Goal: Task Accomplishment & Management: Complete application form

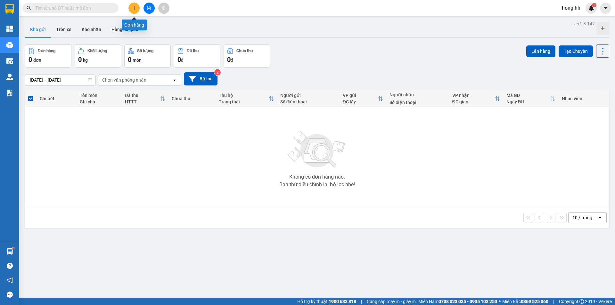
click at [137, 6] on button at bounding box center [133, 8] width 11 height 11
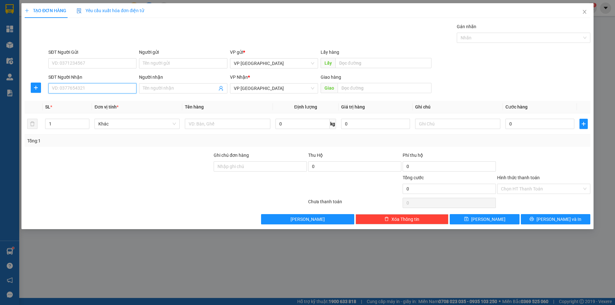
click at [95, 89] on input "SĐT Người Nhận" at bounding box center [92, 88] width 88 height 10
click at [71, 102] on div "0325571572 - [PERSON_NAME]" at bounding box center [92, 101] width 80 height 7
type input "0325571572"
type input "[PERSON_NAME]"
type input "[PERSON_NAME] LTHAI"
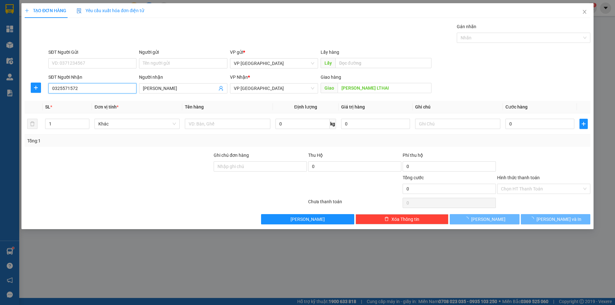
type input "30.000"
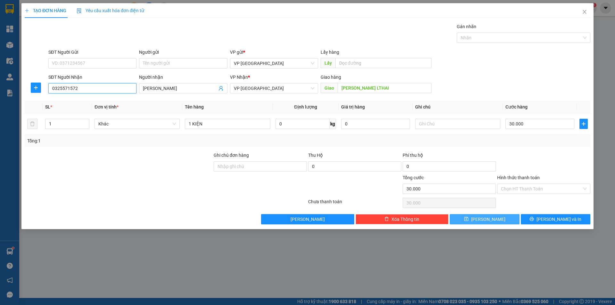
type input "0325571572"
click at [503, 220] on button "[PERSON_NAME]" at bounding box center [483, 219] width 69 height 10
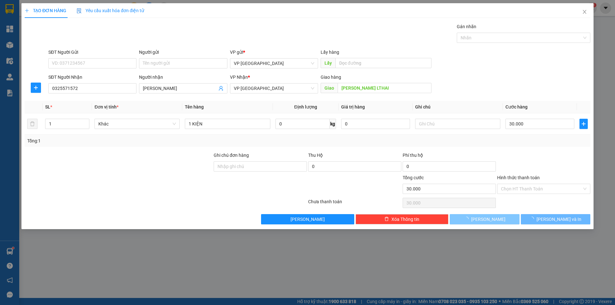
type input "0"
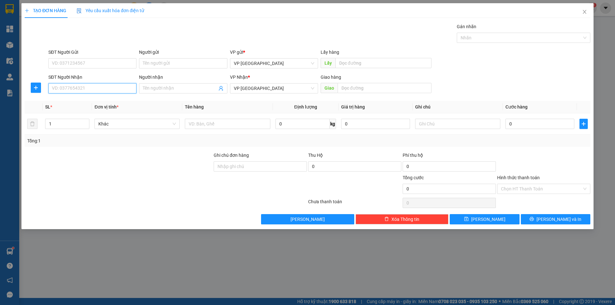
click at [101, 87] on input "SĐT Người Nhận" at bounding box center [92, 88] width 88 height 10
type input "0939734737"
click at [88, 104] on div "0939734737 - Thọ" at bounding box center [92, 101] width 80 height 7
type input "Thọ"
type input "BB LỘC NINH"
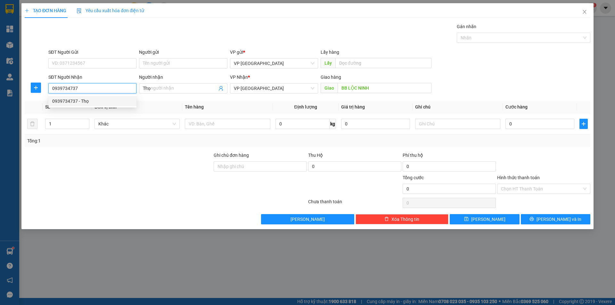
type input "30.000"
type input "0939734737"
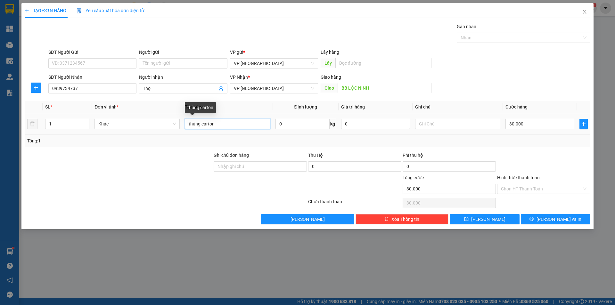
click at [234, 127] on input "thùng carton" at bounding box center [227, 124] width 85 height 10
type input "bao trắng"
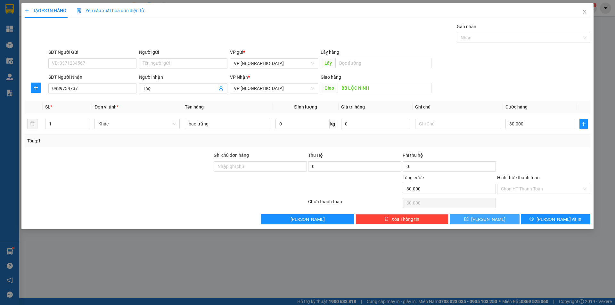
click at [487, 221] on span "[PERSON_NAME]" at bounding box center [488, 219] width 34 height 7
type input "0"
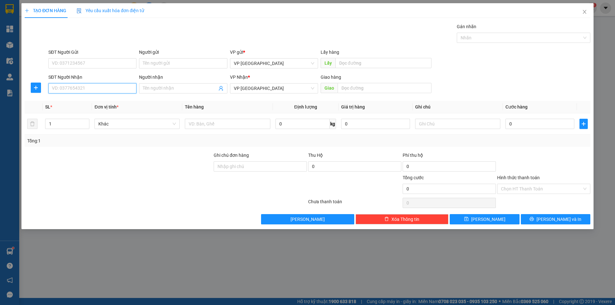
click at [111, 88] on input "SĐT Người Nhận" at bounding box center [92, 88] width 88 height 10
type input "0886171819"
click at [70, 101] on div "0886171819 - [PERSON_NAME]" at bounding box center [92, 101] width 80 height 7
type input "[PERSON_NAME]"
type input "BẦU BÀNG"
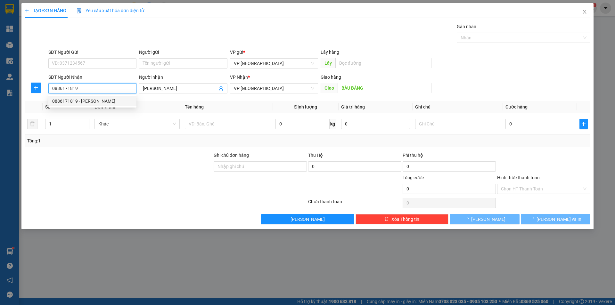
type input "50.000"
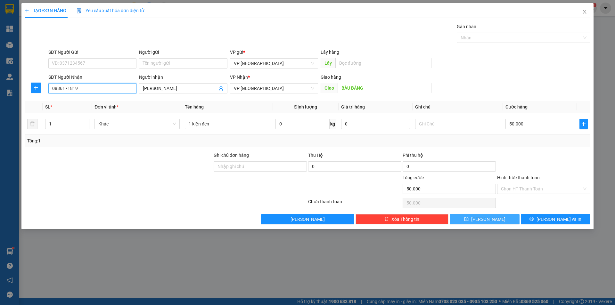
type input "0886171819"
click at [494, 224] on button "[PERSON_NAME]" at bounding box center [483, 219] width 69 height 10
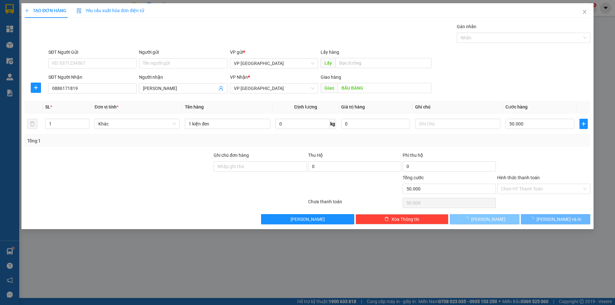
type input "0"
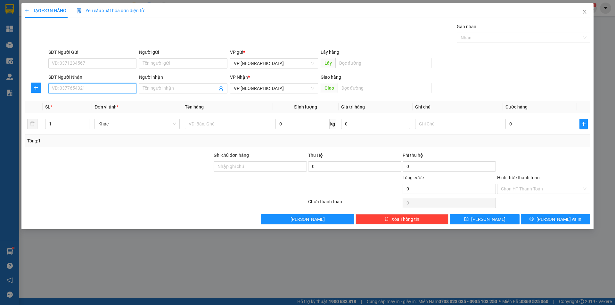
click at [72, 90] on input "SĐT Người Nhận" at bounding box center [92, 88] width 88 height 10
type input "0902311918"
click at [86, 104] on div "0902311918 - XUYẾN" at bounding box center [92, 101] width 80 height 7
type input "XUYẾN"
type input "XUYẾN BẾN CÁT"
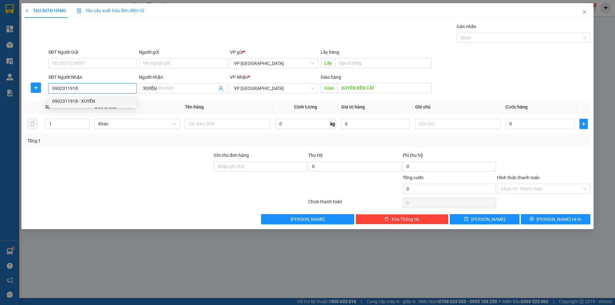
type input "30.000"
type input "0902311918"
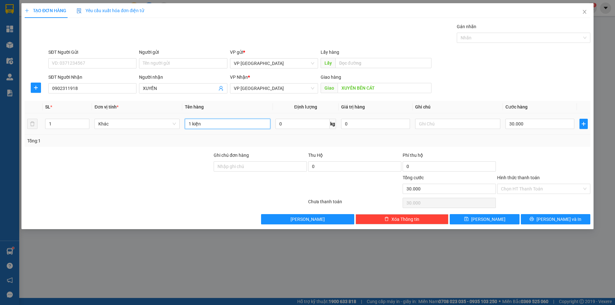
click at [219, 121] on input "1 kiện" at bounding box center [227, 124] width 85 height 10
type input "bao xanh"
click at [434, 125] on input "text" at bounding box center [457, 124] width 85 height 10
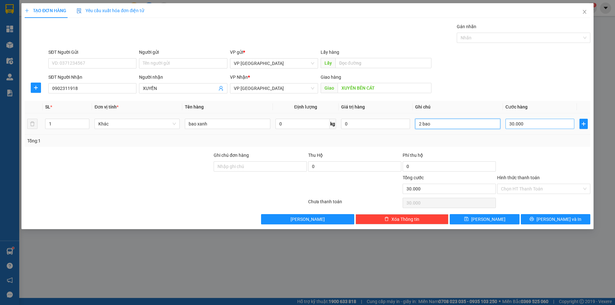
type input "2 bao"
click at [529, 125] on input "30.000" at bounding box center [539, 124] width 69 height 10
type input "8"
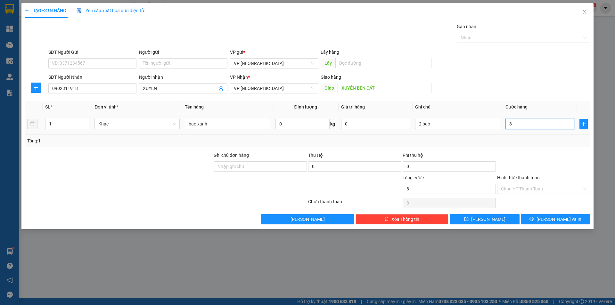
type input "80"
type input "80.000"
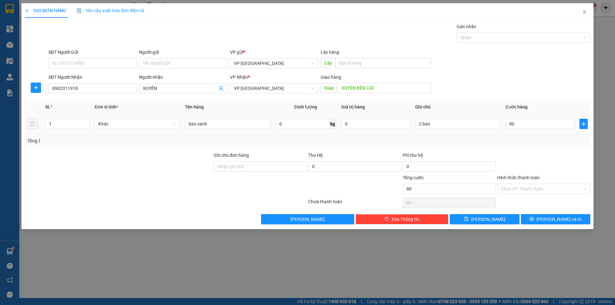
type input "80.000"
click at [511, 141] on div "Tổng: 1" at bounding box center [307, 140] width 560 height 7
click at [488, 217] on span "[PERSON_NAME]" at bounding box center [488, 219] width 34 height 7
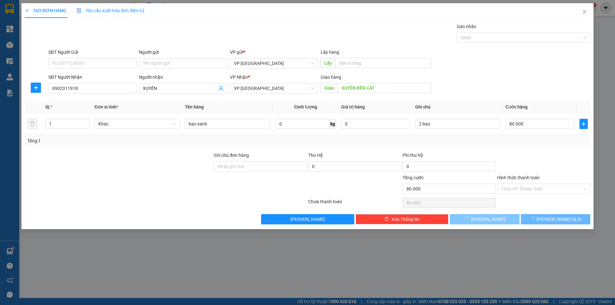
type input "0"
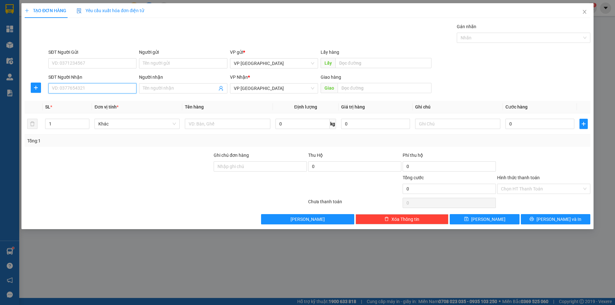
click at [90, 91] on input "SĐT Người Nhận" at bounding box center [92, 88] width 88 height 10
type input "0984712711"
click at [64, 99] on div "0984712711" at bounding box center [92, 101] width 80 height 7
type input "loc thai"
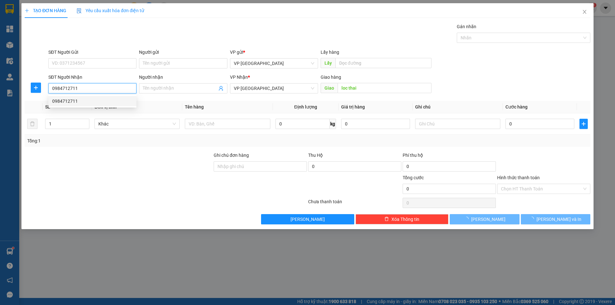
type input "30.000"
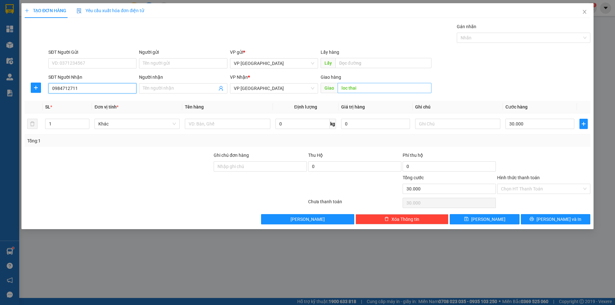
type input "0984712711"
click at [370, 86] on input "loc thai" at bounding box center [384, 88] width 94 height 10
type input "[PERSON_NAME]"
click at [237, 123] on input "text" at bounding box center [227, 124] width 85 height 10
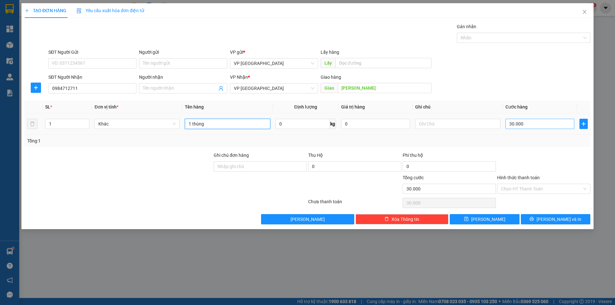
type input "1 thùng"
click at [522, 123] on input "30.000" at bounding box center [539, 124] width 69 height 10
type input "5"
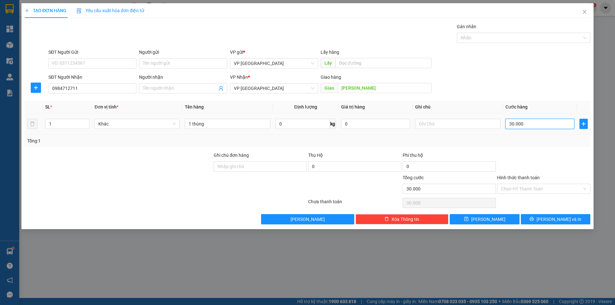
type input "5"
type input "50"
click at [531, 156] on div at bounding box center [543, 163] width 94 height 22
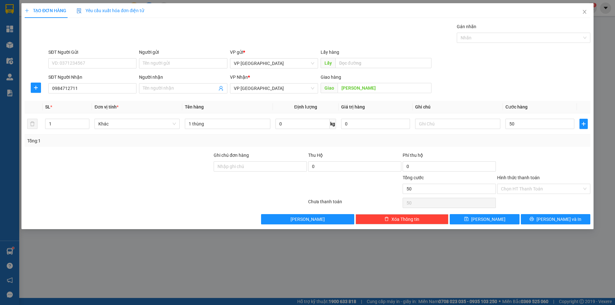
type input "50.000"
click at [493, 218] on button "[PERSON_NAME]" at bounding box center [483, 219] width 69 height 10
type input "0"
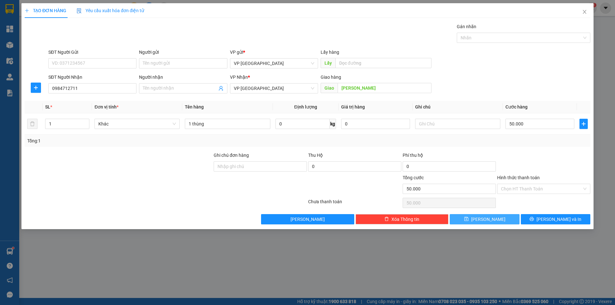
type input "0"
click at [105, 80] on div "SĐT Người Nhận" at bounding box center [92, 77] width 88 height 7
click at [105, 83] on input "SĐT Người Nhận" at bounding box center [92, 88] width 88 height 10
click at [104, 84] on input "SĐT Người Nhận" at bounding box center [92, 88] width 88 height 10
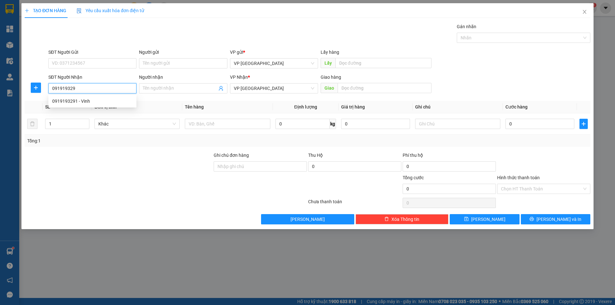
type input "0919193291"
click at [93, 103] on div "0919193291 - Vinh" at bounding box center [92, 101] width 80 height 7
type input "Vinh"
type input "vinh loc dien"
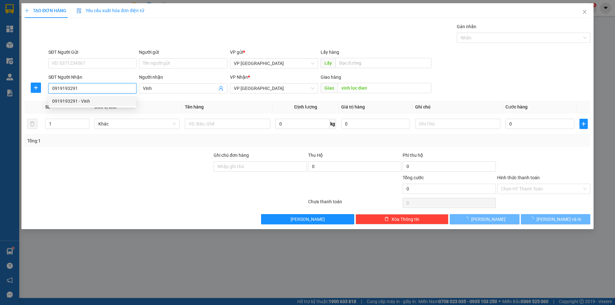
type input "30.000"
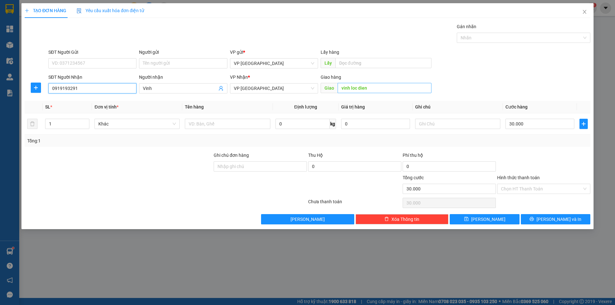
type input "0919193291"
click at [364, 90] on input "vinh loc dien" at bounding box center [384, 88] width 94 height 10
type input "[PERSON_NAME]"
click at [223, 127] on input "text" at bounding box center [227, 124] width 85 height 10
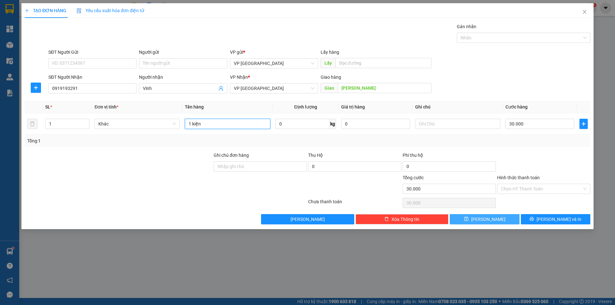
type input "1 kiện"
click at [508, 221] on button "[PERSON_NAME]" at bounding box center [483, 219] width 69 height 10
type input "0"
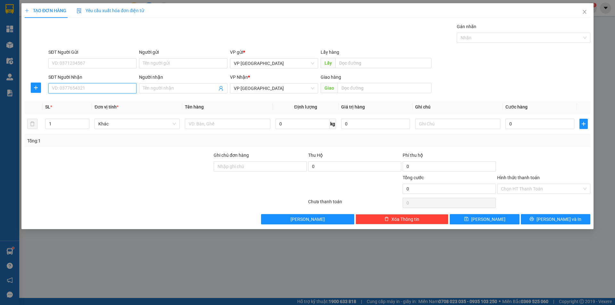
click at [81, 88] on input "SĐT Người Nhận" at bounding box center [92, 88] width 88 height 10
type input "0907812842"
click at [66, 101] on div "0907812842" at bounding box center [92, 101] width 80 height 7
type input "nga [PERSON_NAME]"
type input "150.000"
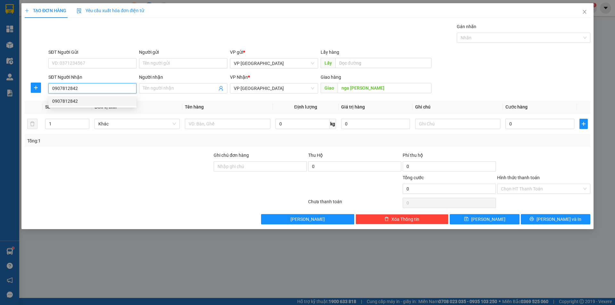
type input "150.000"
type input "0907812842"
click at [355, 90] on input "nga [PERSON_NAME]" at bounding box center [384, 88] width 94 height 10
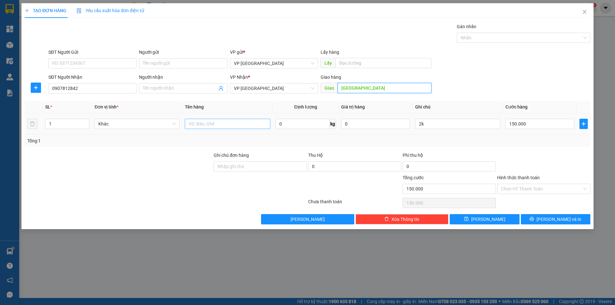
type input "[GEOGRAPHIC_DATA]"
click at [238, 124] on input "text" at bounding box center [227, 124] width 85 height 10
type input "thùng"
click at [527, 127] on input "150.000" at bounding box center [539, 124] width 69 height 10
type input "7"
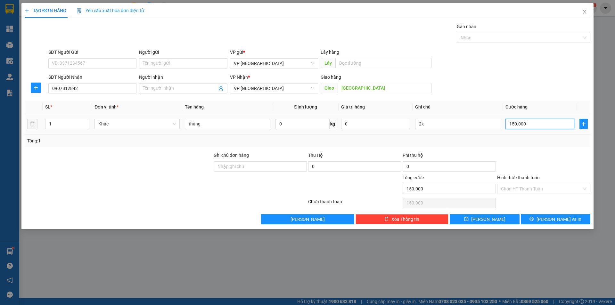
type input "7"
type input "70"
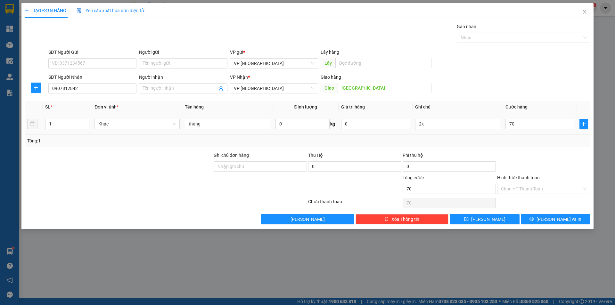
type input "70.000"
click at [530, 133] on td "70.000" at bounding box center [539, 123] width 74 height 21
click at [524, 189] on input "Hình thức thanh toán" at bounding box center [541, 189] width 81 height 10
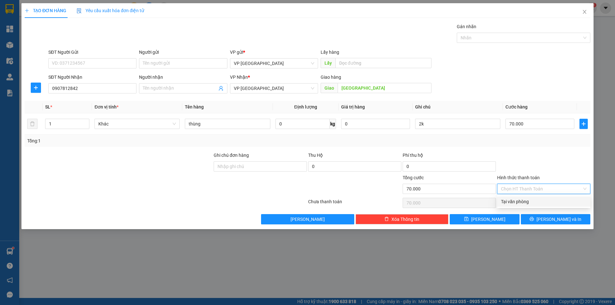
click at [517, 201] on div "Tại văn phòng" at bounding box center [543, 201] width 85 height 7
type input "0"
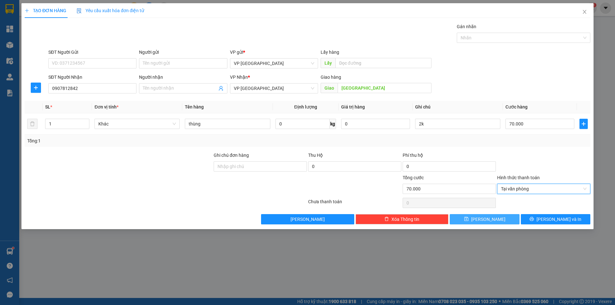
click at [498, 220] on button "[PERSON_NAME]" at bounding box center [483, 219] width 69 height 10
type input "0"
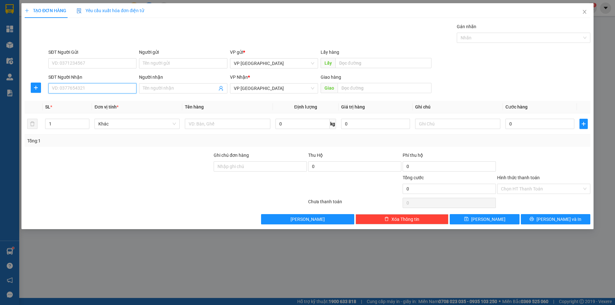
click at [84, 91] on input "SĐT Người Nhận" at bounding box center [92, 88] width 88 height 10
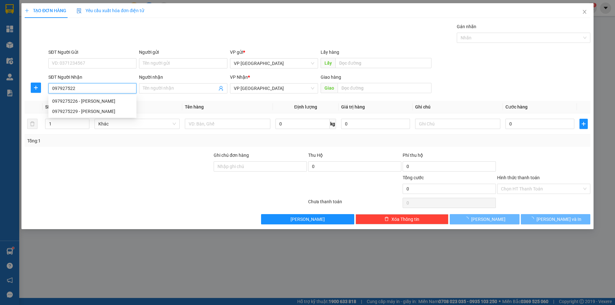
type input "0979275226"
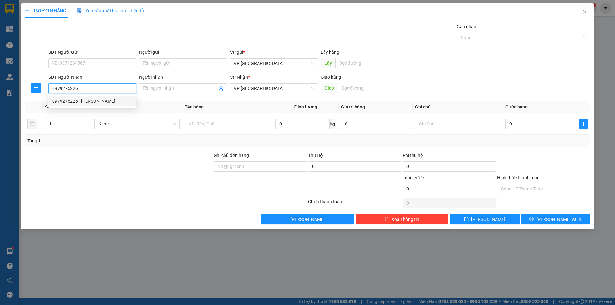
click at [95, 100] on div "0979275226 - [PERSON_NAME]" at bounding box center [92, 101] width 80 height 7
type input "[PERSON_NAME]"
type input "80.000"
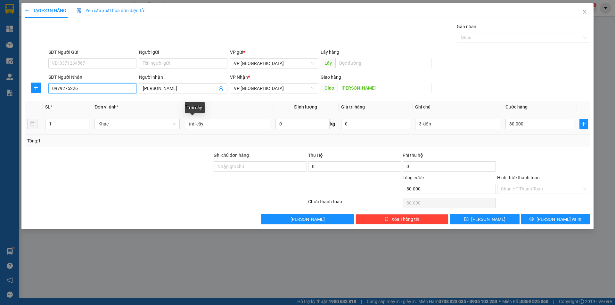
type input "0979275226"
click at [230, 123] on input "trái cây" at bounding box center [227, 124] width 85 height 10
click at [552, 136] on div "Tổng: 1" at bounding box center [307, 141] width 565 height 12
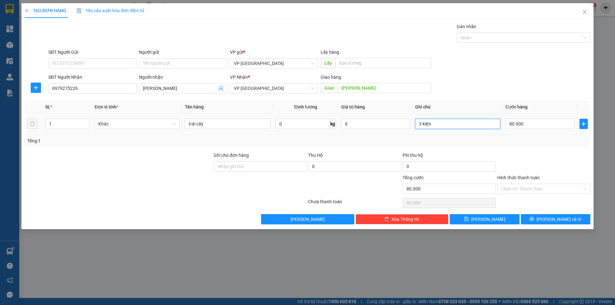
click at [441, 125] on input "3 kiện" at bounding box center [457, 124] width 85 height 10
click at [533, 130] on td "80.000" at bounding box center [539, 123] width 74 height 21
click at [531, 128] on input "80.000" at bounding box center [539, 124] width 69 height 10
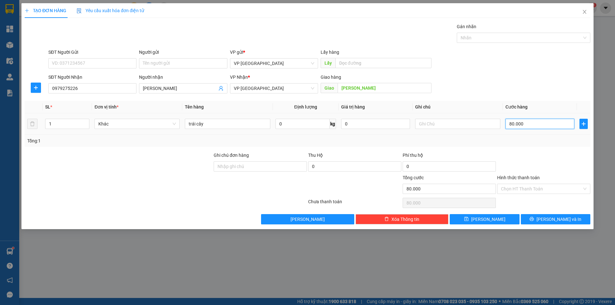
drag, startPoint x: 531, startPoint y: 128, endPoint x: 527, endPoint y: 129, distance: 3.9
click at [530, 128] on input "80.000" at bounding box center [539, 124] width 69 height 10
type input "3"
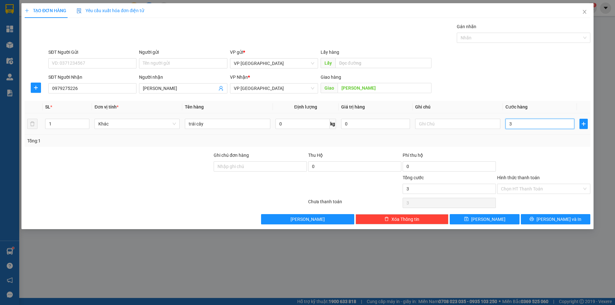
type input "30"
type input "30.000"
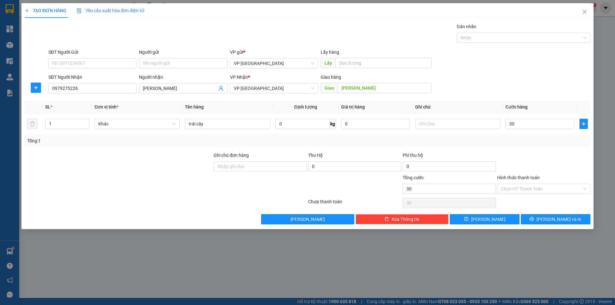
type input "30.000"
click at [518, 140] on div "Tổng: 1" at bounding box center [307, 140] width 560 height 7
click at [500, 225] on div "TẠO ĐƠN HÀNG Yêu cầu xuất hóa đơn điện tử Transit Pickup Surcharge Ids Transit …" at bounding box center [307, 116] width 572 height 226
click at [497, 221] on button "[PERSON_NAME]" at bounding box center [483, 219] width 69 height 10
type input "0"
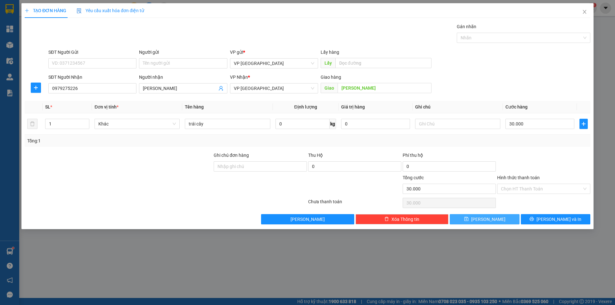
type input "0"
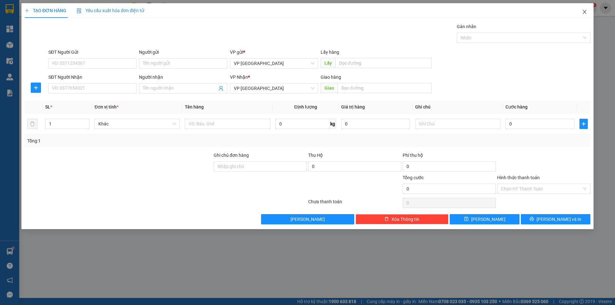
click at [587, 9] on span "Close" at bounding box center [584, 12] width 18 height 18
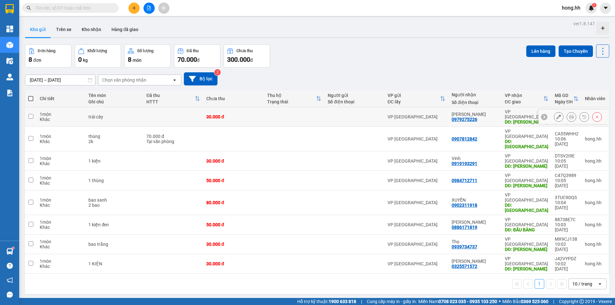
click at [99, 118] on div "trái cây" at bounding box center [114, 116] width 52 height 5
checkbox input "true"
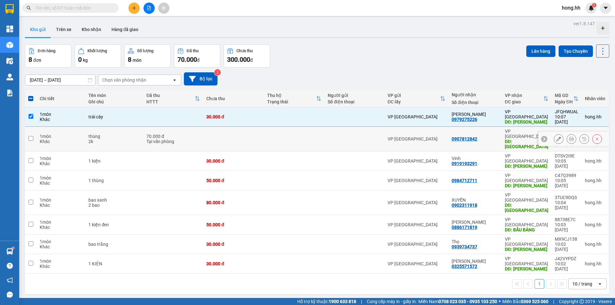
click at [105, 139] on div "2k" at bounding box center [114, 141] width 52 height 5
checkbox input "true"
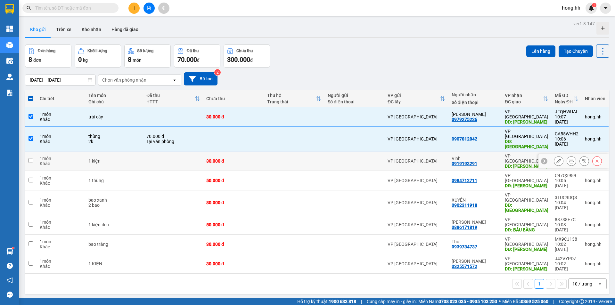
click at [169, 151] on td at bounding box center [173, 161] width 60 height 20
checkbox input "true"
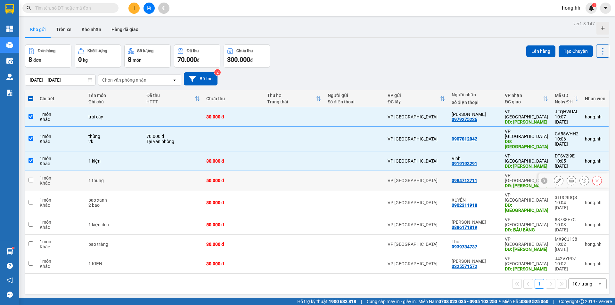
click at [174, 171] on td at bounding box center [173, 181] width 60 height 20
checkbox input "true"
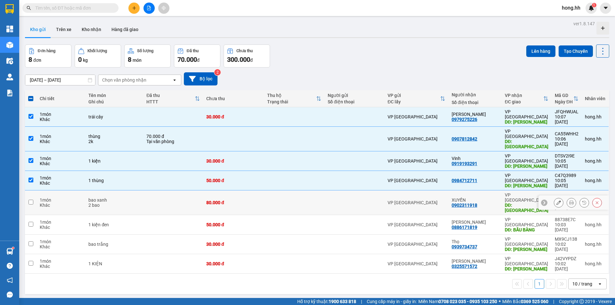
click at [185, 190] on td at bounding box center [173, 202] width 60 height 25
checkbox input "true"
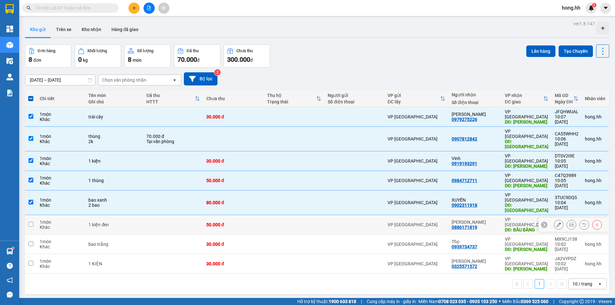
click at [188, 215] on td at bounding box center [173, 225] width 60 height 20
checkbox input "true"
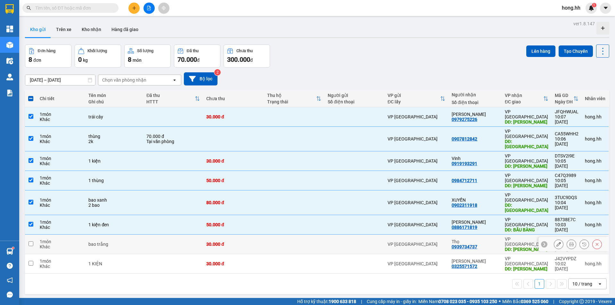
click at [188, 235] on td at bounding box center [173, 245] width 60 height 20
checkbox input "true"
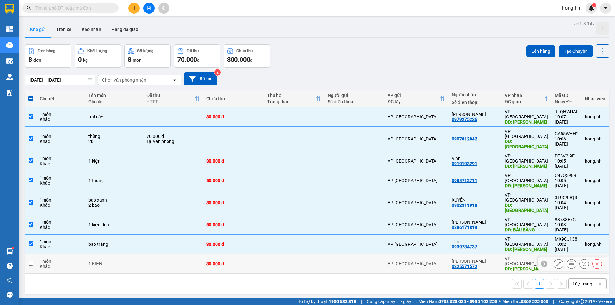
click at [187, 254] on td at bounding box center [173, 264] width 60 height 20
checkbox input "true"
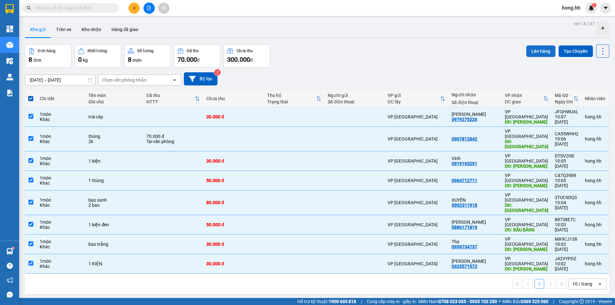
click at [543, 48] on button "Lên hàng" at bounding box center [540, 51] width 29 height 12
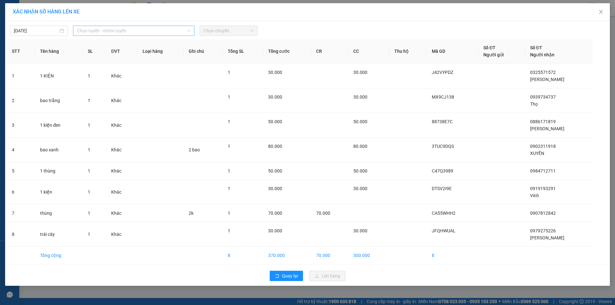
click at [107, 32] on span "Chọn tuyến - nhóm tuyến" at bounding box center [134, 31] width 114 height 10
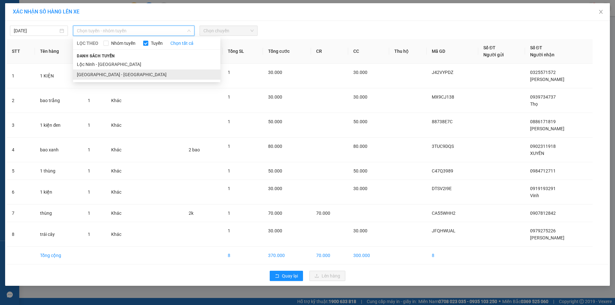
click at [99, 74] on li "[GEOGRAPHIC_DATA] - [GEOGRAPHIC_DATA]" at bounding box center [146, 74] width 147 height 10
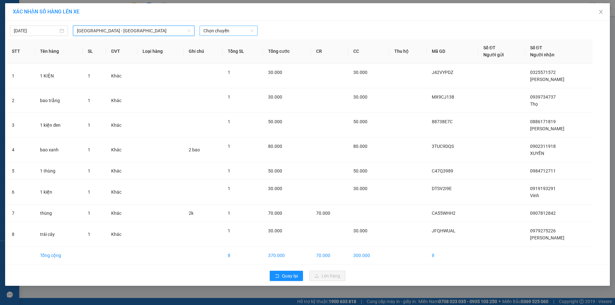
click at [214, 33] on span "Chọn chuyến" at bounding box center [228, 31] width 50 height 10
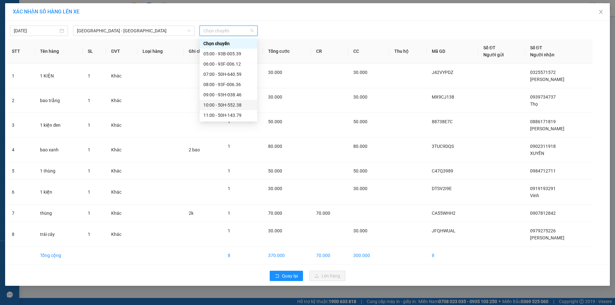
click at [226, 102] on div "10:00 - 50H-552.38" at bounding box center [228, 104] width 50 height 7
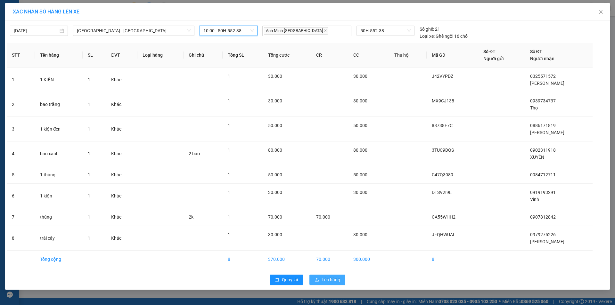
click at [322, 281] on span "Lên hàng" at bounding box center [330, 279] width 19 height 7
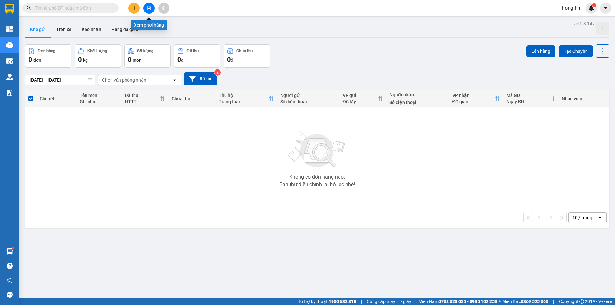
click at [145, 10] on button at bounding box center [148, 8] width 11 height 11
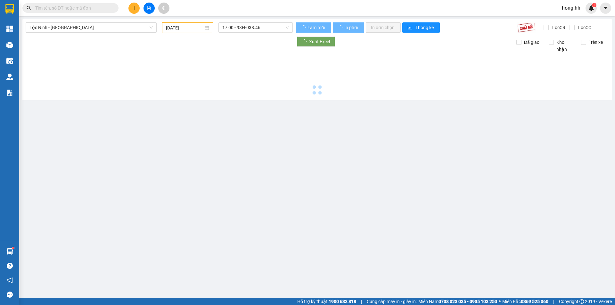
type input "[DATE]"
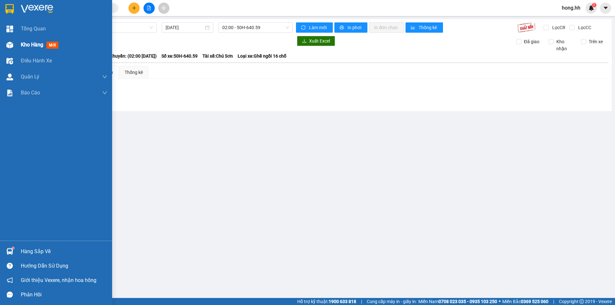
click at [14, 47] on div at bounding box center [9, 44] width 11 height 11
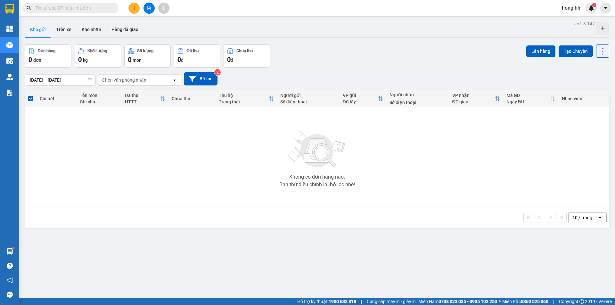
click at [149, 5] on button at bounding box center [148, 8] width 11 height 11
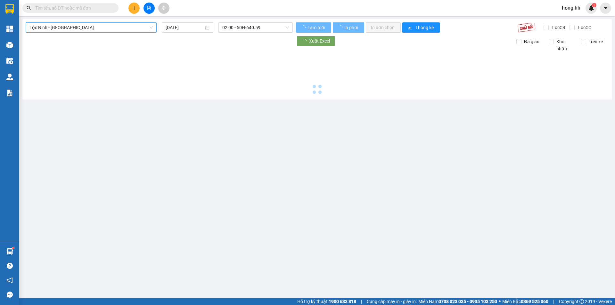
click at [50, 31] on span "Lộc Ninh - [GEOGRAPHIC_DATA]" at bounding box center [90, 28] width 123 height 10
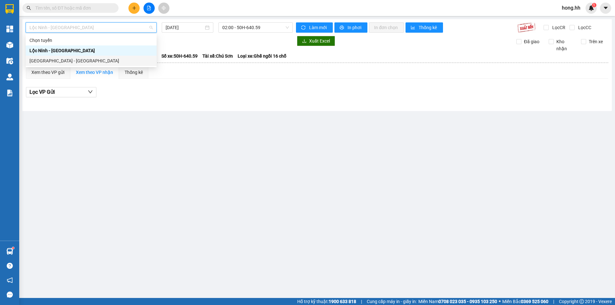
click at [51, 60] on div "[GEOGRAPHIC_DATA] - [GEOGRAPHIC_DATA]" at bounding box center [90, 60] width 123 height 7
type input "[DATE]"
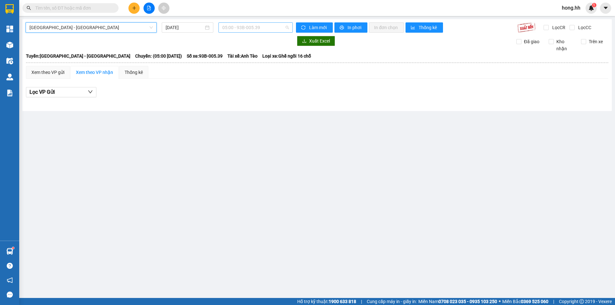
click at [250, 31] on span "05:00 - 93B-005.39" at bounding box center [255, 28] width 67 height 10
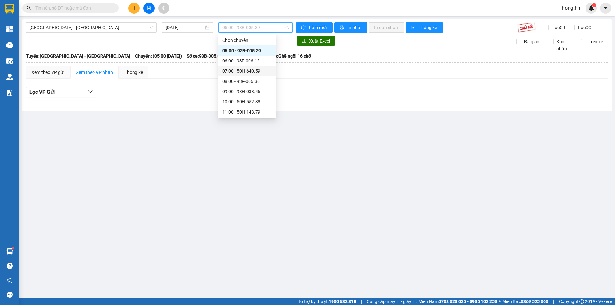
click at [237, 67] on div "07:00 - 50H-640.59" at bounding box center [247, 71] width 58 height 10
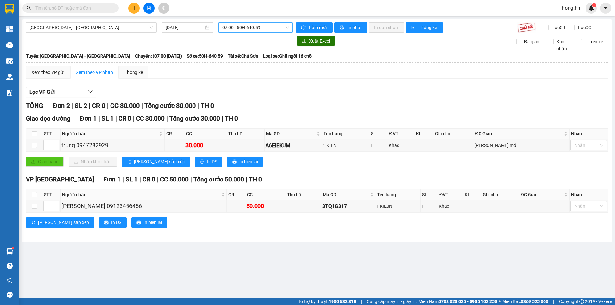
click at [149, 7] on icon "file-add" at bounding box center [149, 8] width 4 height 4
click at [33, 195] on input "checkbox" at bounding box center [34, 194] width 5 height 5
checkbox input "true"
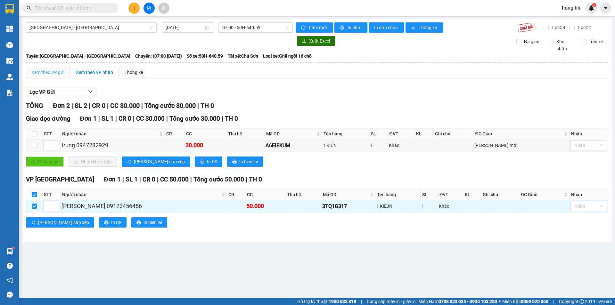
click at [60, 68] on div "Xem theo VP gửi" at bounding box center [48, 72] width 44 height 13
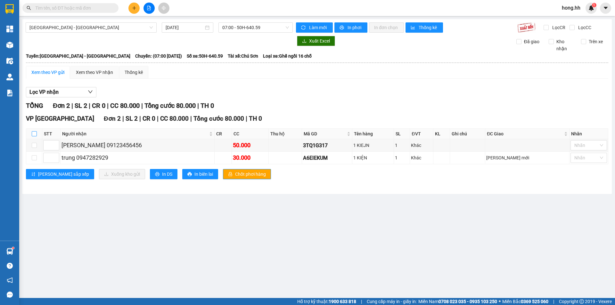
click at [36, 135] on input "checkbox" at bounding box center [34, 133] width 5 height 5
checkbox input "true"
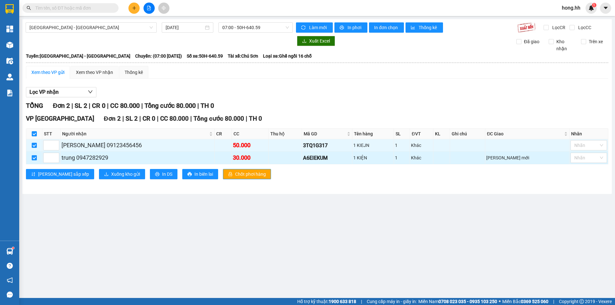
click at [35, 160] on input "checkbox" at bounding box center [34, 157] width 5 height 5
checkbox input "false"
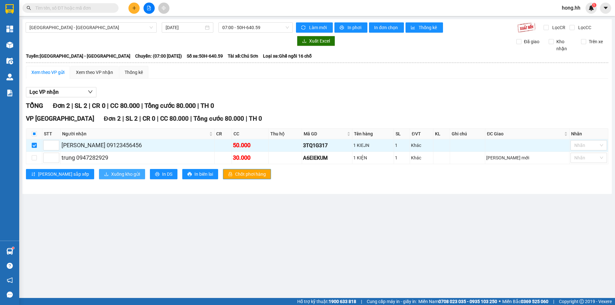
click at [111, 174] on span "Xuống kho gửi" at bounding box center [125, 174] width 29 height 7
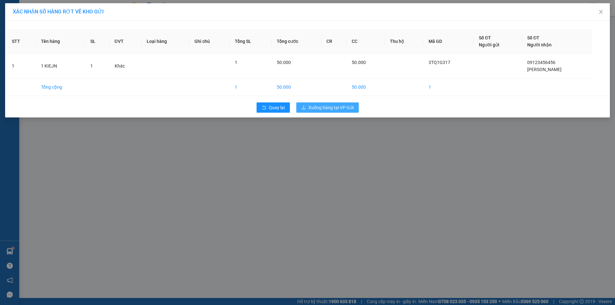
click at [328, 109] on span "Xuống hàng tại VP Gửi" at bounding box center [330, 107] width 45 height 7
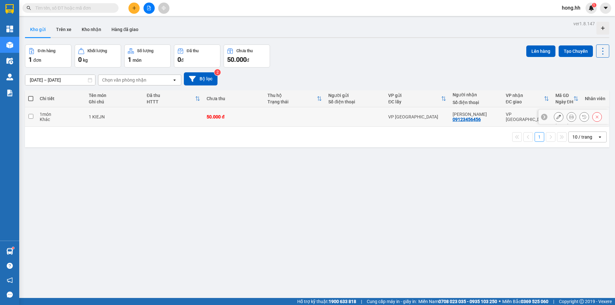
click at [556, 115] on icon at bounding box center [558, 117] width 4 height 4
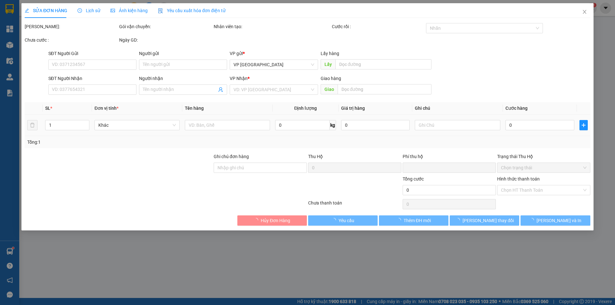
type input "09123456456"
type input "[PERSON_NAME]"
type input "0"
type input "50.000"
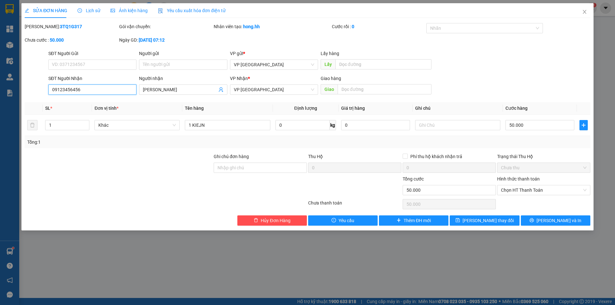
click at [83, 85] on input "09123456456" at bounding box center [92, 89] width 88 height 10
click at [90, 94] on input "09123456456" at bounding box center [92, 89] width 88 height 10
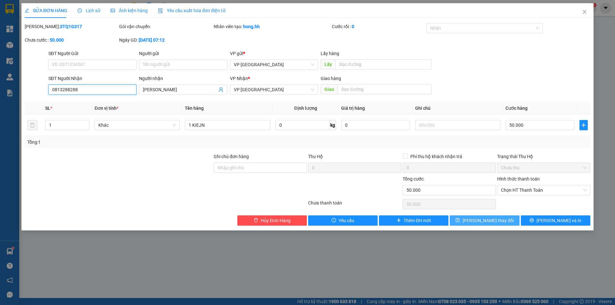
type input "0813288288"
click at [506, 222] on button "[PERSON_NAME] thay đổi" at bounding box center [483, 220] width 69 height 10
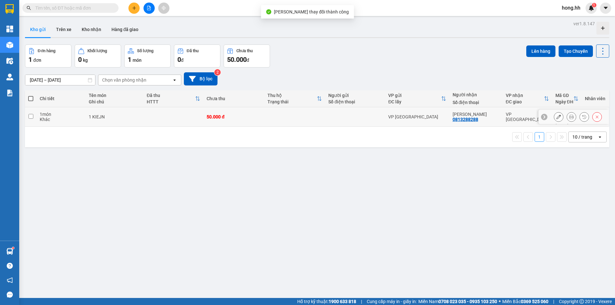
click at [307, 112] on td at bounding box center [294, 117] width 61 height 20
checkbox input "true"
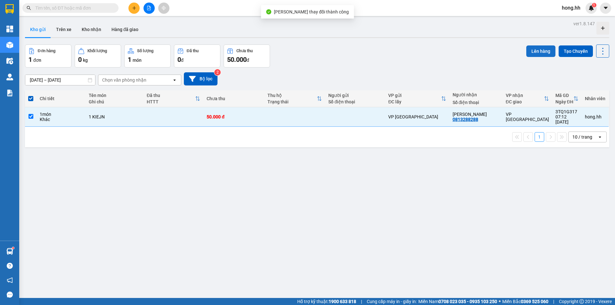
click at [542, 52] on button "Lên hàng" at bounding box center [540, 51] width 29 height 12
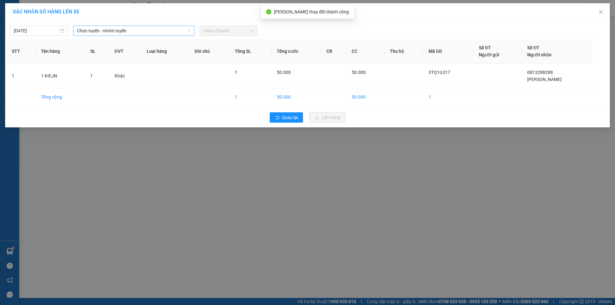
click at [110, 29] on span "Chọn tuyến - nhóm tuyến" at bounding box center [134, 31] width 114 height 10
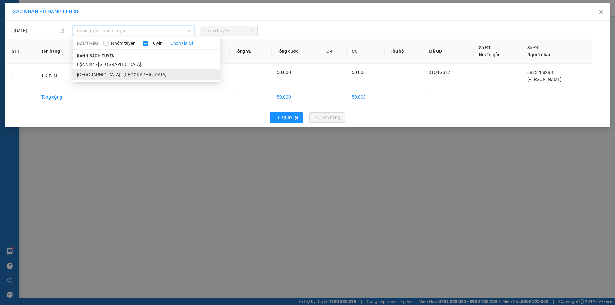
click at [103, 75] on li "[GEOGRAPHIC_DATA] - [GEOGRAPHIC_DATA]" at bounding box center [146, 74] width 147 height 10
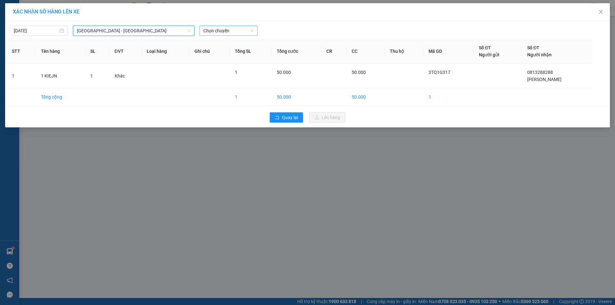
click at [221, 32] on span "Chọn chuyến" at bounding box center [228, 31] width 50 height 10
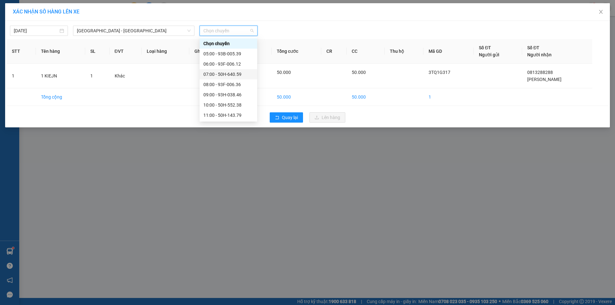
click at [222, 73] on div "07:00 - 50H-640.59" at bounding box center [228, 74] width 50 height 7
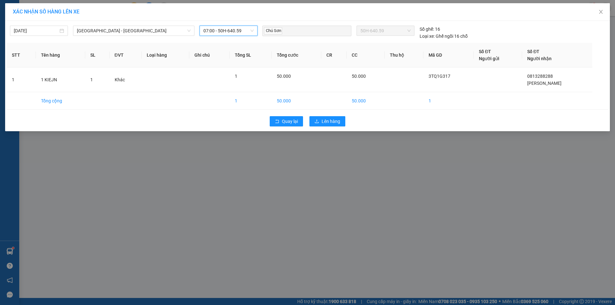
click at [328, 113] on div "Quay lại Lên hàng" at bounding box center [307, 121] width 601 height 17
click at [330, 122] on span "Lên hàng" at bounding box center [330, 121] width 19 height 7
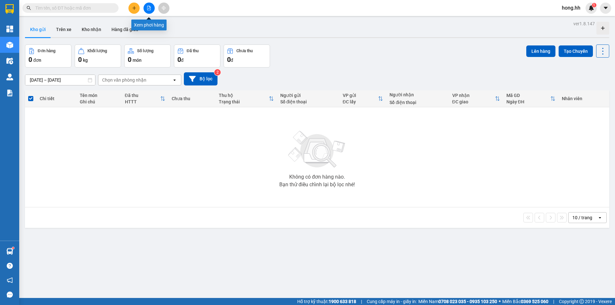
click at [148, 12] on button at bounding box center [148, 8] width 11 height 11
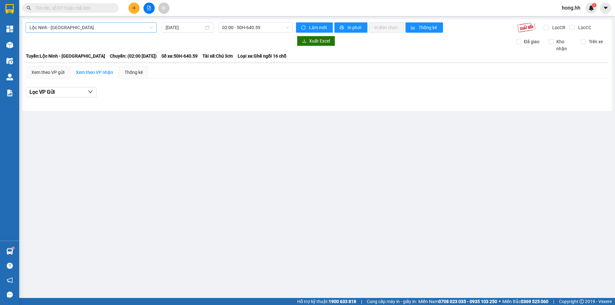
click at [112, 29] on span "Lộc Ninh - [GEOGRAPHIC_DATA]" at bounding box center [90, 28] width 123 height 10
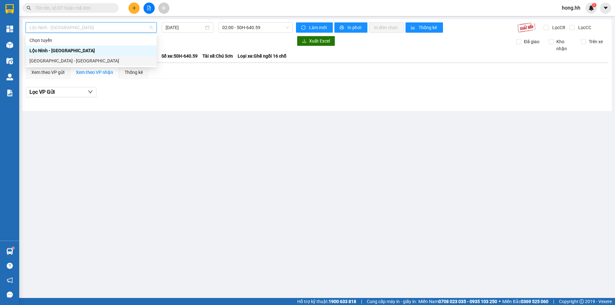
click at [60, 61] on div "[GEOGRAPHIC_DATA] - [GEOGRAPHIC_DATA]" at bounding box center [90, 60] width 123 height 7
type input "[DATE]"
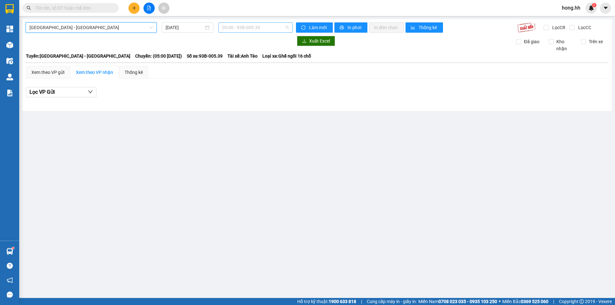
click at [251, 28] on span "05:00 - 93B-005.39" at bounding box center [255, 28] width 67 height 10
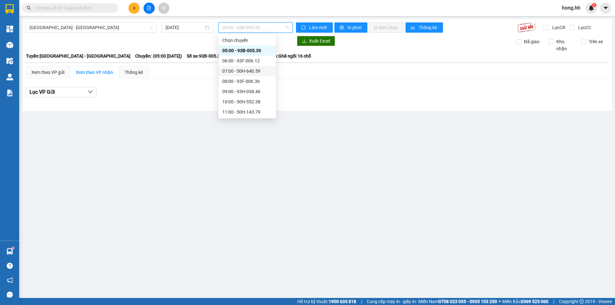
click at [237, 72] on div "07:00 - 50H-640.59" at bounding box center [247, 71] width 50 height 7
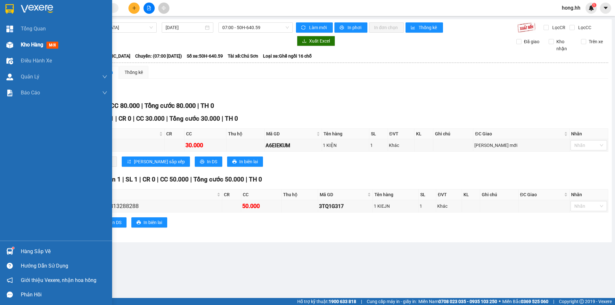
click at [23, 47] on span "Kho hàng" at bounding box center [32, 45] width 22 height 6
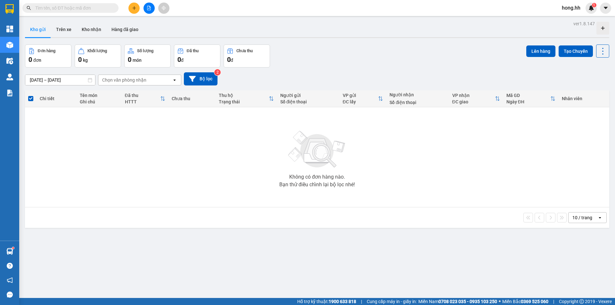
click at [138, 1] on div "Kết quả tìm kiếm ( 0 ) Bộ lọc Gửi 3 ngày gần nhất No Data hong.hh 1" at bounding box center [307, 8] width 615 height 16
click at [135, 6] on icon "plus" at bounding box center [134, 8] width 4 height 4
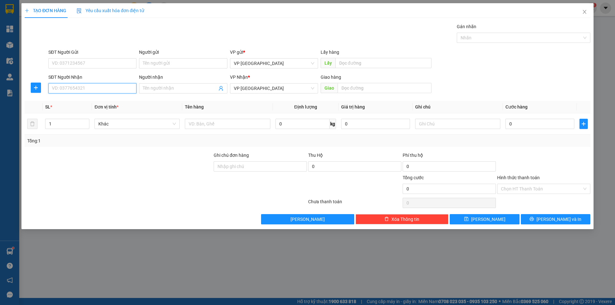
click at [100, 87] on input "SĐT Người Nhận" at bounding box center [92, 88] width 88 height 10
type input "0965550220"
click at [81, 101] on div "0965550220" at bounding box center [92, 101] width 80 height 7
type input "CX LAN SINH [PERSON_NAME]"
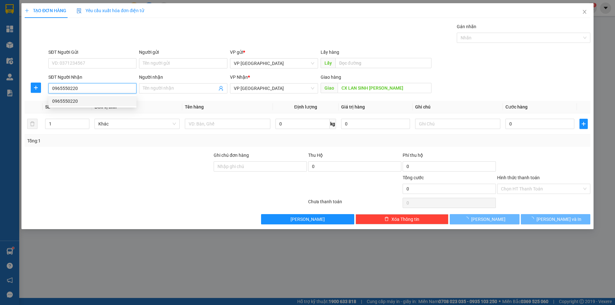
type input "40.000"
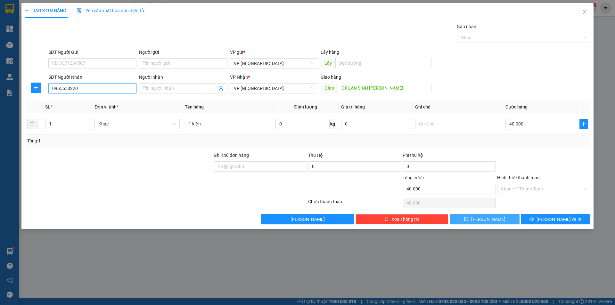
type input "0965550220"
click at [483, 222] on button "[PERSON_NAME]" at bounding box center [483, 219] width 69 height 10
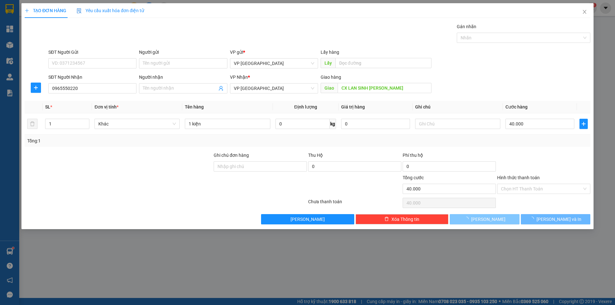
type input "0"
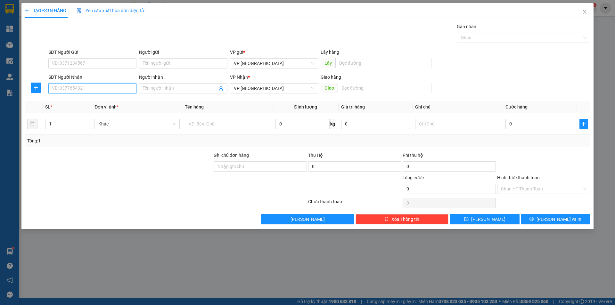
click at [107, 90] on input "SĐT Người Nhận" at bounding box center [92, 88] width 88 height 10
type input "0971899979"
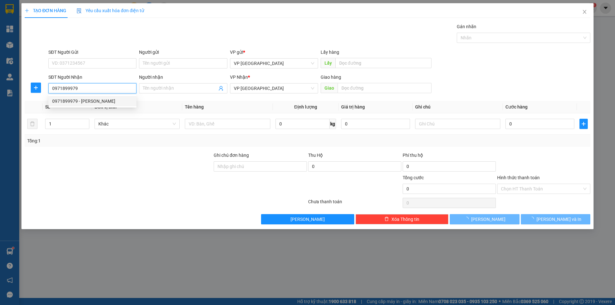
click at [103, 101] on div "0971899979 - [PERSON_NAME]" at bounding box center [92, 101] width 80 height 7
type input "[PERSON_NAME]"
type input "thoi hoa ben cat"
type input "50.000"
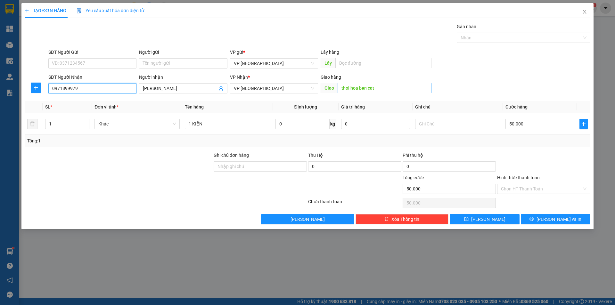
type input "0971899979"
click at [366, 90] on input "thoi hoa ben cat" at bounding box center [384, 88] width 94 height 10
type input "[GEOGRAPHIC_DATA]"
click at [474, 219] on button "[PERSON_NAME]" at bounding box center [483, 219] width 69 height 10
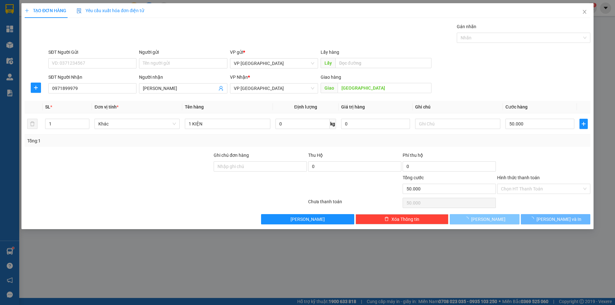
type input "0"
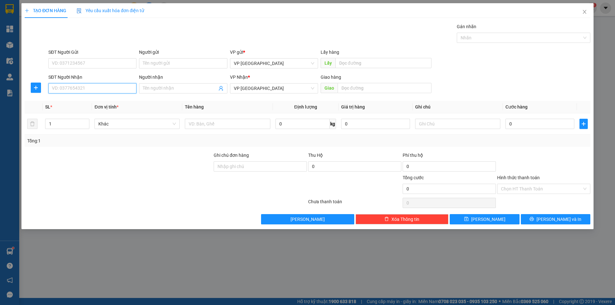
click at [101, 92] on input "SĐT Người Nhận" at bounding box center [92, 88] width 88 height 10
type input "0814796789"
click at [94, 97] on div "0814796789 - TUYÊN" at bounding box center [92, 101] width 88 height 10
type input "TUYÊN"
type input "TUYÊN BÌNH LONG"
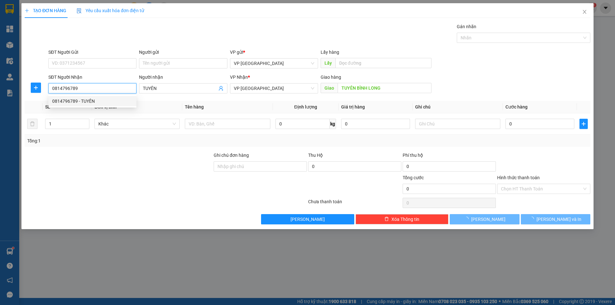
type input "50.000"
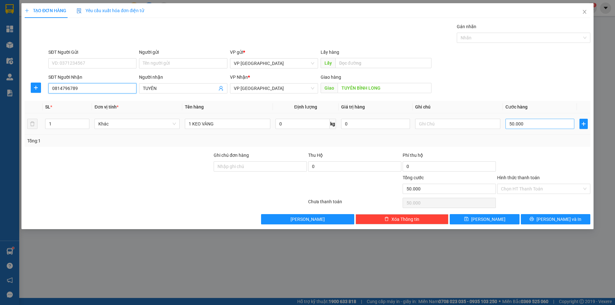
type input "0814796789"
click at [520, 126] on input "50.000" at bounding box center [539, 124] width 69 height 10
type input "4"
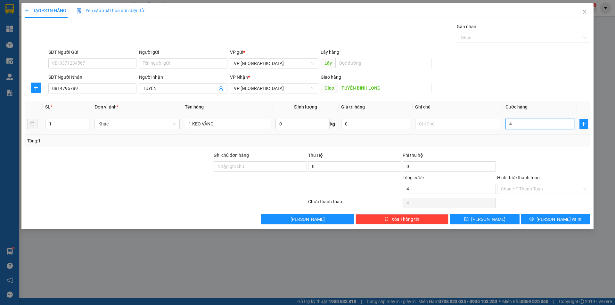
type input "40"
type input "40.000"
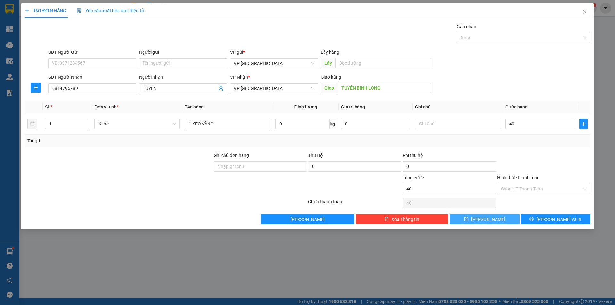
type input "40.000"
click at [486, 221] on span "[PERSON_NAME]" at bounding box center [488, 219] width 34 height 7
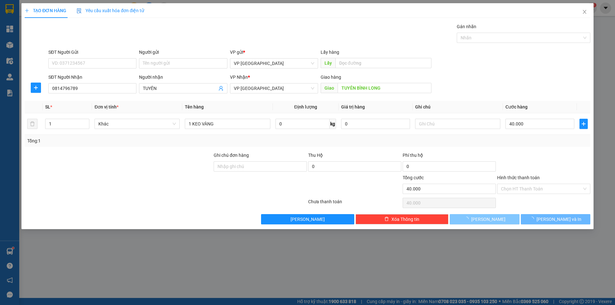
type input "0"
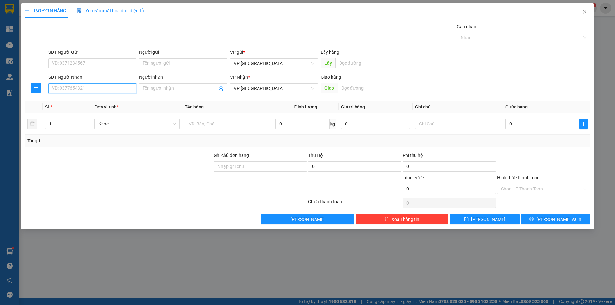
click at [83, 90] on input "SĐT Người Nhận" at bounding box center [92, 88] width 88 height 10
click at [70, 90] on input "0933699181" at bounding box center [92, 88] width 88 height 10
click at [81, 91] on input "0933699181" at bounding box center [92, 88] width 88 height 10
type input "0933699181"
click at [163, 87] on input "Người nhận" at bounding box center [180, 88] width 74 height 7
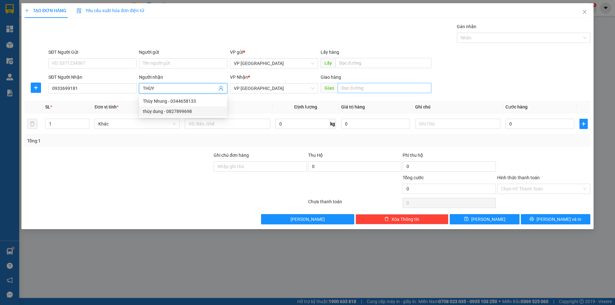
type input "THÙY"
click at [360, 91] on input "text" at bounding box center [384, 88] width 94 height 10
type input "CHƠN THÀNH"
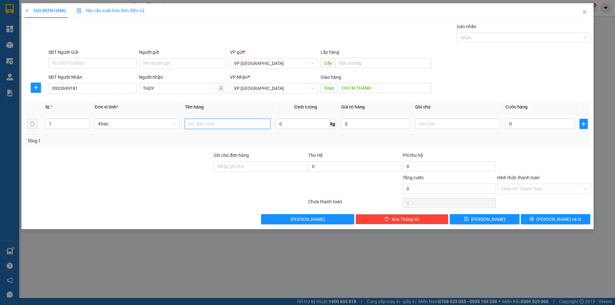
click at [209, 121] on input "text" at bounding box center [227, 124] width 85 height 10
type input "BỊCH XANH"
click at [519, 121] on input "0" at bounding box center [539, 124] width 69 height 10
click at [513, 136] on div "Tổng: 1" at bounding box center [307, 141] width 565 height 12
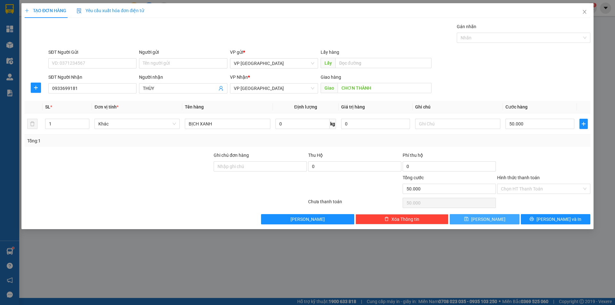
click at [507, 220] on button "[PERSON_NAME]" at bounding box center [483, 219] width 69 height 10
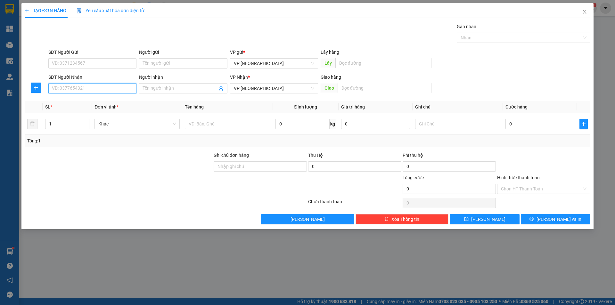
click at [99, 89] on input "SĐT Người Nhận" at bounding box center [92, 88] width 88 height 10
click at [90, 103] on div "0335234432" at bounding box center [92, 101] width 80 height 7
click at [350, 88] on input "[PERSON_NAME]" at bounding box center [384, 88] width 94 height 10
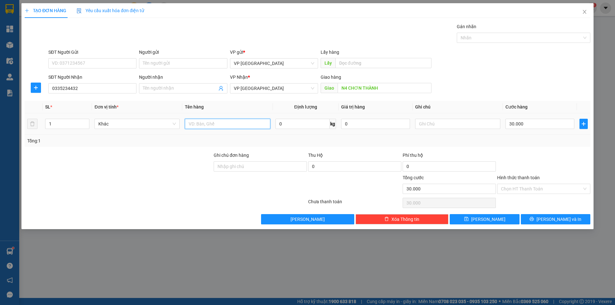
click at [240, 125] on input "text" at bounding box center [227, 124] width 85 height 10
click at [510, 118] on div "30.000" at bounding box center [539, 123] width 69 height 13
click at [514, 122] on input "30.000" at bounding box center [539, 124] width 69 height 10
click at [514, 134] on td "30.000" at bounding box center [539, 123] width 74 height 21
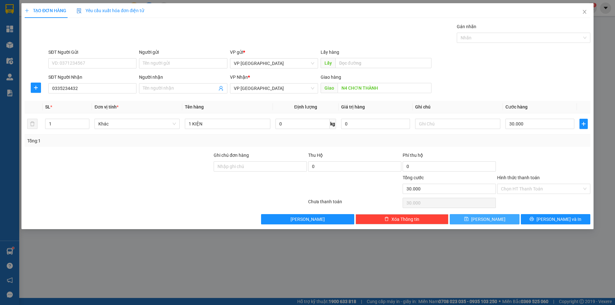
click at [494, 219] on button "[PERSON_NAME]" at bounding box center [483, 219] width 69 height 10
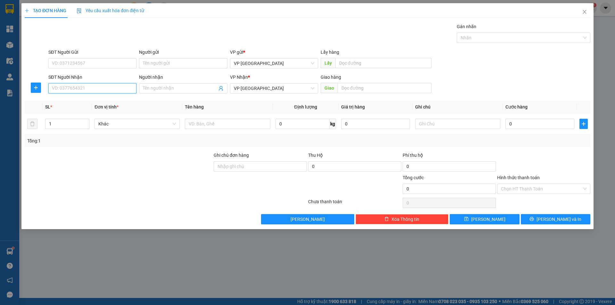
click at [70, 86] on input "SĐT Người Nhận" at bounding box center [92, 88] width 88 height 10
click at [79, 100] on div "0785858255 - Quyền" at bounding box center [92, 101] width 80 height 7
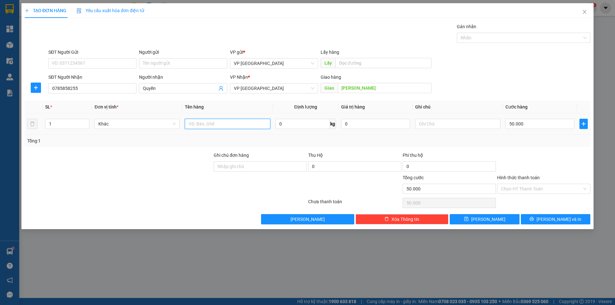
click at [237, 125] on input "text" at bounding box center [227, 124] width 85 height 10
click at [432, 126] on input "text" at bounding box center [457, 124] width 85 height 10
click at [518, 124] on input "50.000" at bounding box center [539, 124] width 69 height 10
click at [543, 131] on td "160.000" at bounding box center [539, 123] width 74 height 21
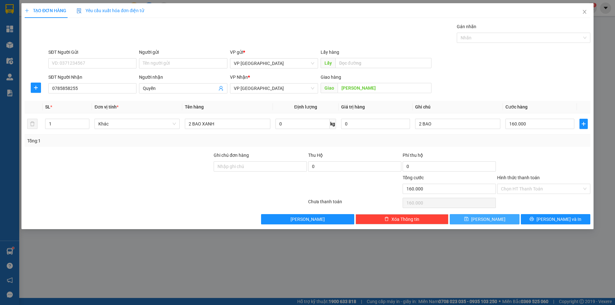
click at [493, 215] on button "[PERSON_NAME]" at bounding box center [483, 219] width 69 height 10
click at [162, 88] on input "Người nhận" at bounding box center [180, 88] width 74 height 7
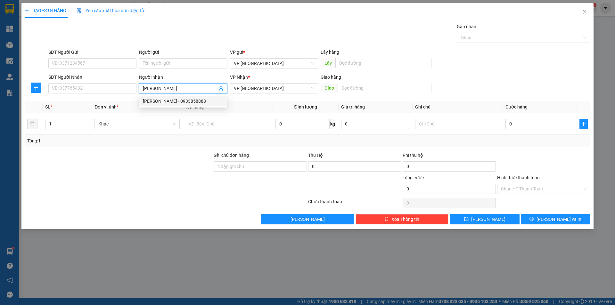
click at [173, 101] on div "[PERSON_NAME] - 0933858888" at bounding box center [183, 101] width 80 height 7
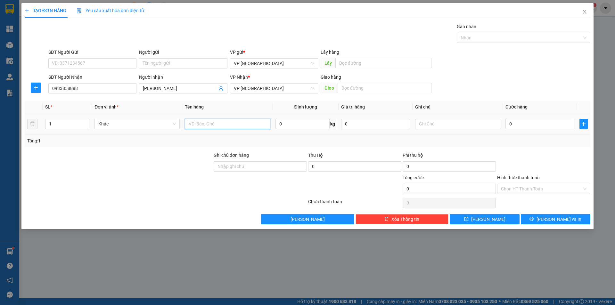
click at [203, 125] on input "text" at bounding box center [227, 124] width 85 height 10
click at [446, 126] on input "text" at bounding box center [457, 124] width 85 height 10
click at [527, 127] on input "0" at bounding box center [539, 124] width 69 height 10
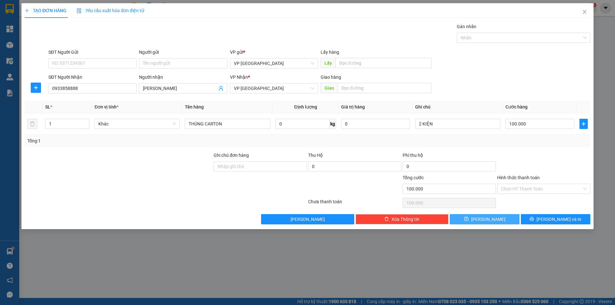
click at [492, 217] on button "[PERSON_NAME]" at bounding box center [483, 219] width 69 height 10
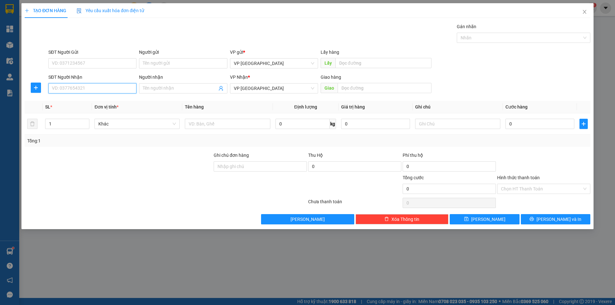
click at [92, 84] on input "SĐT Người Nhận" at bounding box center [92, 88] width 88 height 10
click at [92, 87] on input "SĐT Người Nhận" at bounding box center [92, 88] width 88 height 10
click at [62, 88] on input "0988833786" at bounding box center [92, 88] width 88 height 10
click at [69, 88] on input "0988833786" at bounding box center [92, 88] width 88 height 10
click at [77, 65] on input "SĐT Người Gửi" at bounding box center [92, 63] width 88 height 10
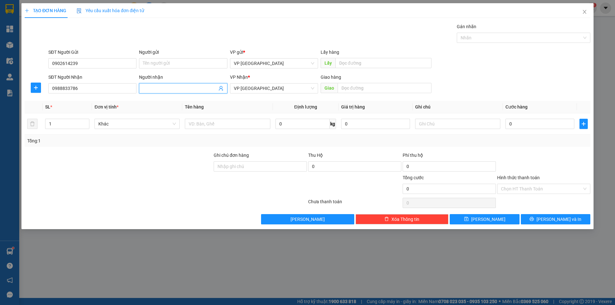
click at [159, 88] on input "Người nhận" at bounding box center [180, 88] width 74 height 7
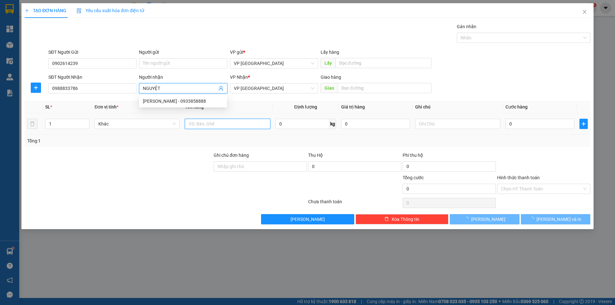
click at [214, 125] on input "text" at bounding box center [227, 124] width 85 height 10
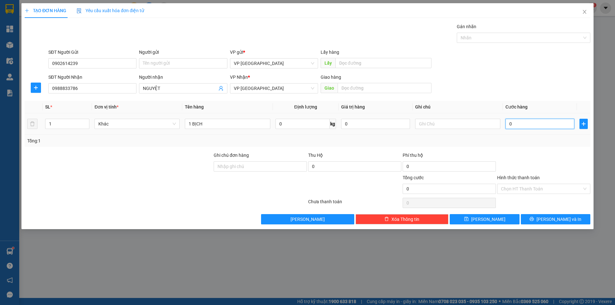
click at [542, 124] on input "0" at bounding box center [539, 124] width 69 height 10
click at [515, 156] on div at bounding box center [543, 163] width 94 height 22
click at [514, 193] on input "Hình thức thanh toán" at bounding box center [541, 189] width 81 height 10
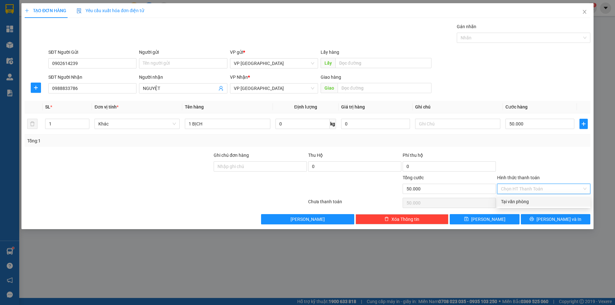
click at [514, 201] on div "Tại văn phòng" at bounding box center [543, 201] width 85 height 7
click at [354, 89] on input "text" at bounding box center [384, 88] width 94 height 10
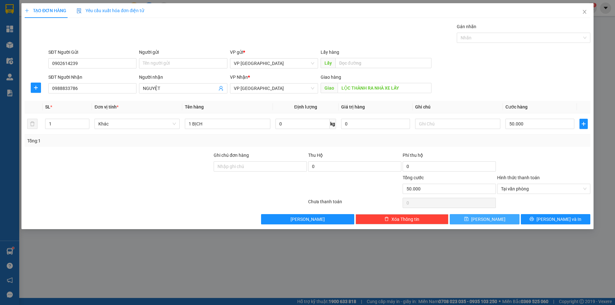
click at [487, 222] on span "[PERSON_NAME]" at bounding box center [488, 219] width 34 height 7
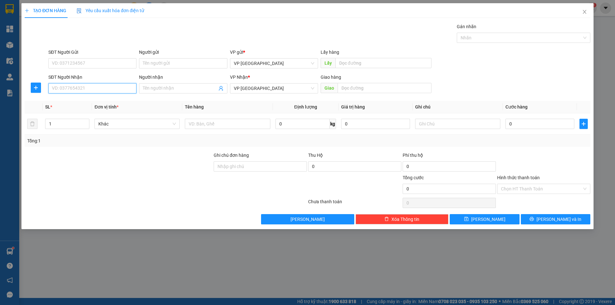
click at [88, 87] on input "SĐT Người Nhận" at bounding box center [92, 88] width 88 height 10
drag, startPoint x: 95, startPoint y: 100, endPoint x: 120, endPoint y: 100, distance: 24.7
click at [95, 99] on div "0869200676" at bounding box center [92, 101] width 80 height 7
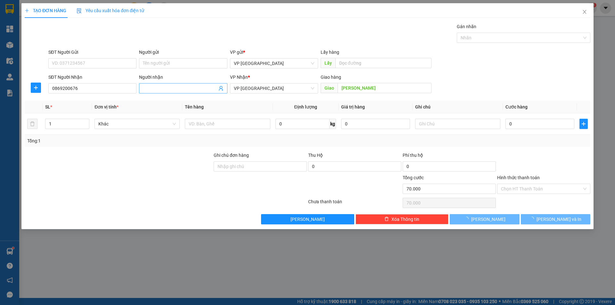
click at [164, 88] on input "Người nhận" at bounding box center [180, 88] width 74 height 7
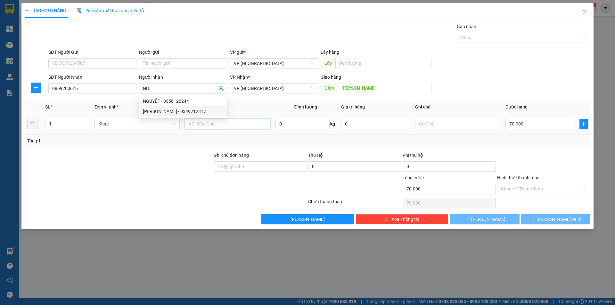
click at [225, 121] on input "text" at bounding box center [227, 124] width 85 height 10
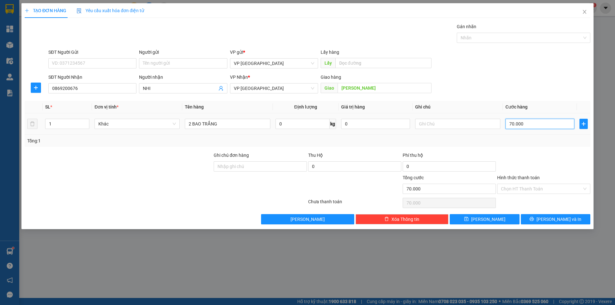
click at [521, 125] on input "70.000" at bounding box center [539, 124] width 69 height 10
click at [423, 127] on input "text" at bounding box center [457, 124] width 85 height 10
click at [83, 64] on input "SĐT Người Gửi" at bounding box center [92, 63] width 88 height 10
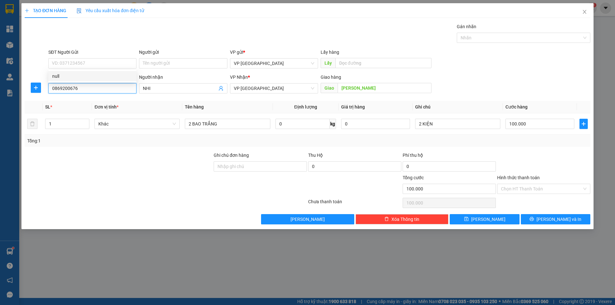
click at [77, 91] on input "0869200676" at bounding box center [92, 88] width 88 height 10
click at [84, 88] on input "0869200676" at bounding box center [92, 88] width 88 height 10
click at [130, 166] on div at bounding box center [118, 163] width 189 height 22
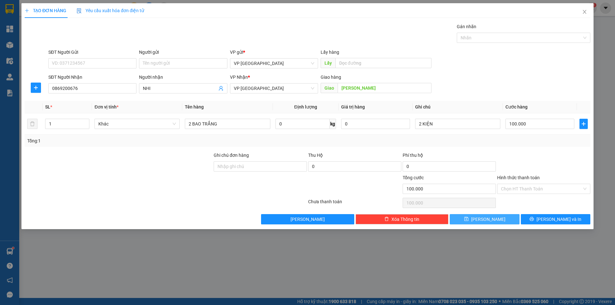
click at [488, 221] on span "[PERSON_NAME]" at bounding box center [488, 219] width 34 height 7
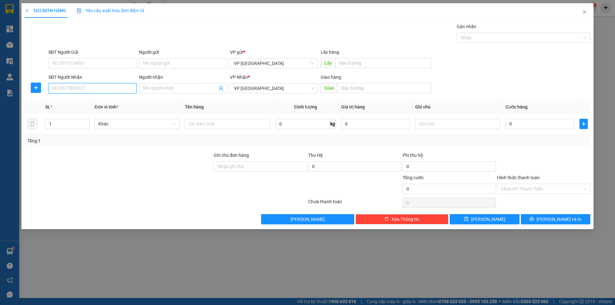
click at [104, 85] on input "SĐT Người Nhận" at bounding box center [92, 88] width 88 height 10
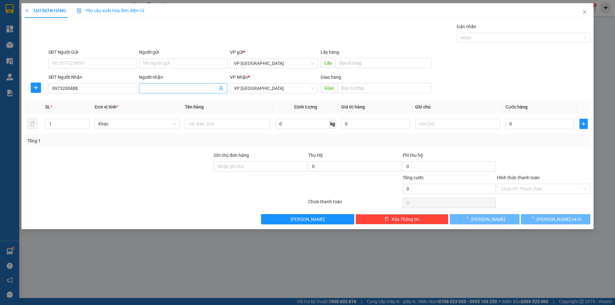
click at [153, 88] on input "Người nhận" at bounding box center [180, 88] width 74 height 7
click at [393, 89] on input "text" at bounding box center [384, 88] width 94 height 10
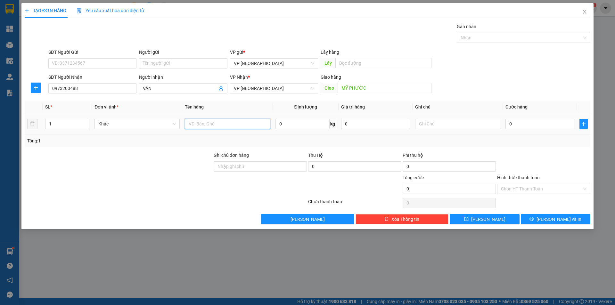
click at [205, 124] on input "text" at bounding box center [227, 124] width 85 height 10
click at [518, 126] on input "0" at bounding box center [539, 124] width 69 height 10
click at [192, 124] on input "1 THÙNG" at bounding box center [227, 124] width 85 height 10
click at [432, 128] on input "text" at bounding box center [457, 124] width 85 height 10
click at [522, 119] on input "0" at bounding box center [539, 124] width 69 height 10
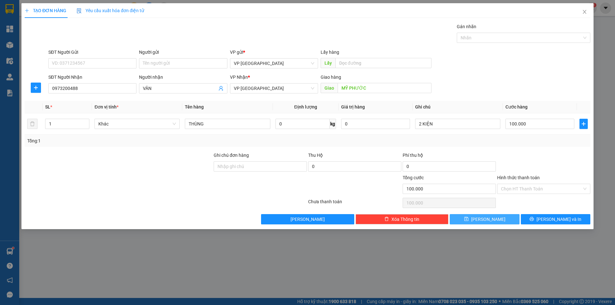
click at [492, 220] on button "[PERSON_NAME]" at bounding box center [483, 219] width 69 height 10
click at [96, 91] on input "SĐT Người Nhận" at bounding box center [92, 88] width 88 height 10
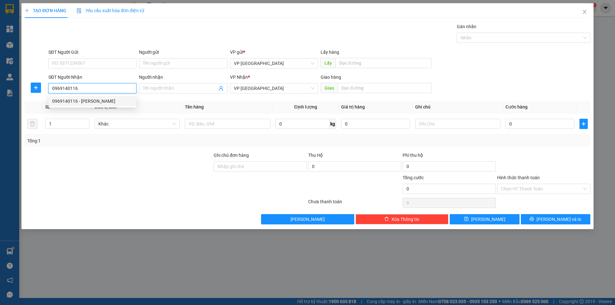
click at [95, 100] on div "0969140116 - [PERSON_NAME]" at bounding box center [92, 101] width 80 height 7
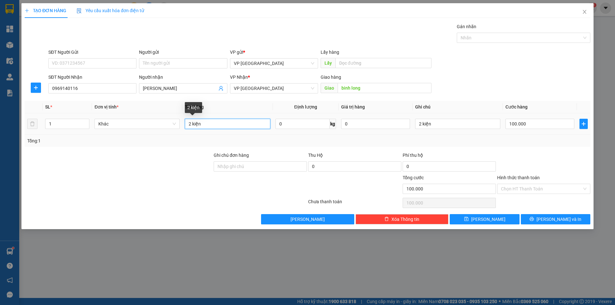
click at [228, 125] on input "2 kiện" at bounding box center [227, 124] width 85 height 10
click at [516, 124] on input "100.000" at bounding box center [539, 124] width 69 height 10
click at [546, 143] on div "Tổng: 1" at bounding box center [307, 140] width 560 height 7
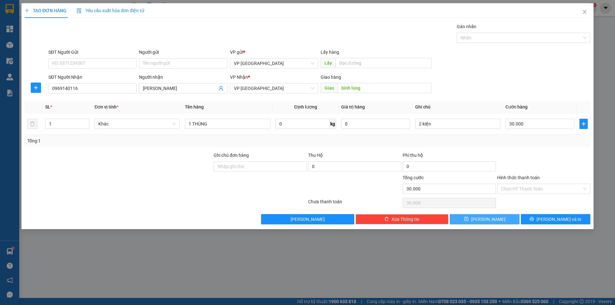
click at [492, 223] on button "[PERSON_NAME]" at bounding box center [483, 219] width 69 height 10
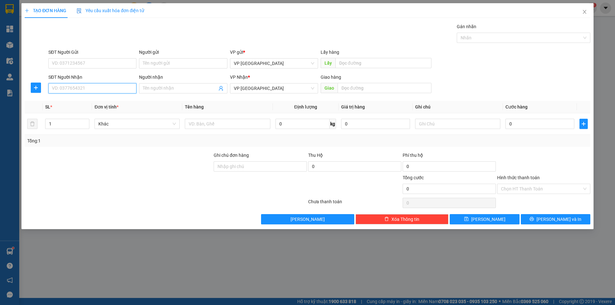
click at [84, 90] on input "SĐT Người Nhận" at bounding box center [92, 88] width 88 height 10
click at [83, 104] on div "0961617071 - [PERSON_NAME]" at bounding box center [92, 101] width 80 height 7
click at [512, 190] on input "Hình thức thanh toán" at bounding box center [541, 189] width 81 height 10
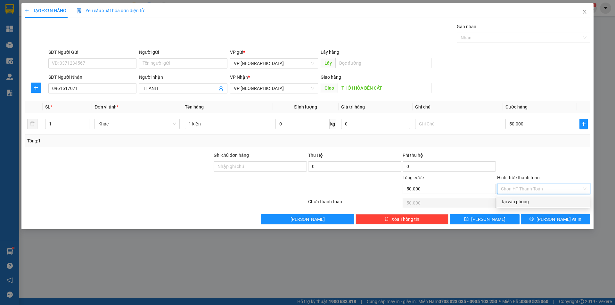
drag, startPoint x: 514, startPoint y: 201, endPoint x: 523, endPoint y: 212, distance: 14.5
click at [515, 202] on div "Tại văn phòng" at bounding box center [543, 201] width 85 height 7
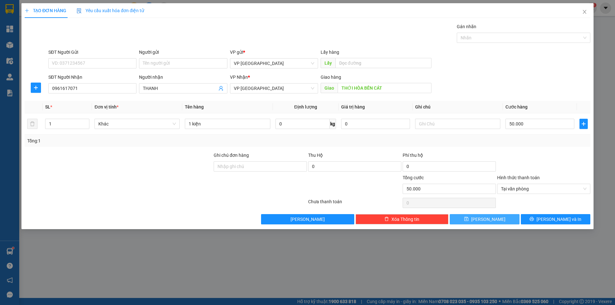
click at [493, 221] on button "[PERSON_NAME]" at bounding box center [483, 219] width 69 height 10
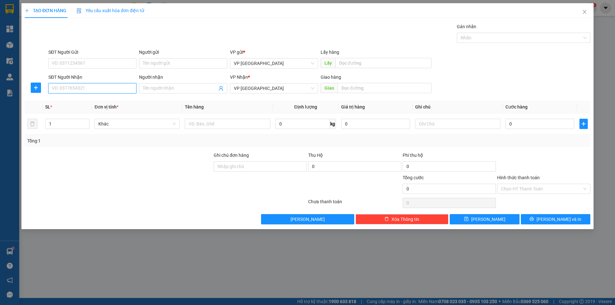
click at [79, 85] on input "SĐT Người Nhận" at bounding box center [92, 88] width 88 height 10
click at [88, 99] on div "0373899779 - quoc dang" at bounding box center [92, 101] width 80 height 7
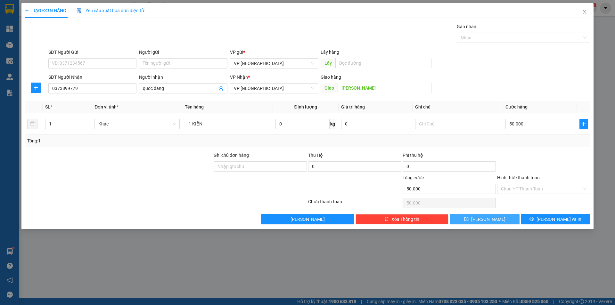
click at [468, 217] on icon "save" at bounding box center [466, 219] width 4 height 4
click at [68, 92] on input "SĐT Người Nhận" at bounding box center [92, 88] width 88 height 10
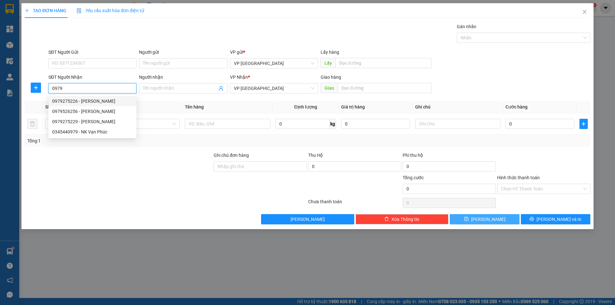
click at [75, 98] on div "0979275226 - [PERSON_NAME]" at bounding box center [92, 101] width 80 height 7
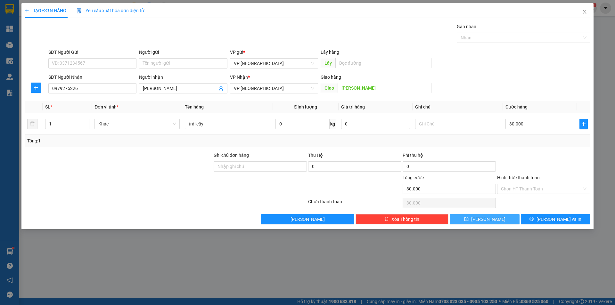
click at [474, 221] on button "[PERSON_NAME]" at bounding box center [483, 219] width 69 height 10
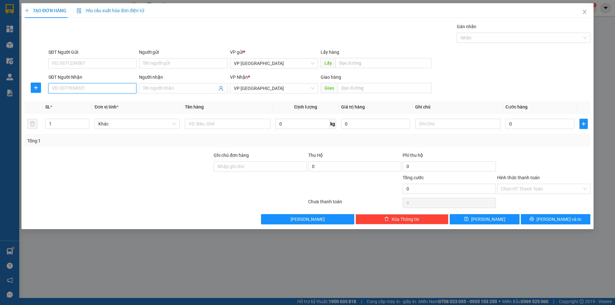
click at [108, 87] on input "SĐT Người Nhận" at bounding box center [92, 88] width 88 height 10
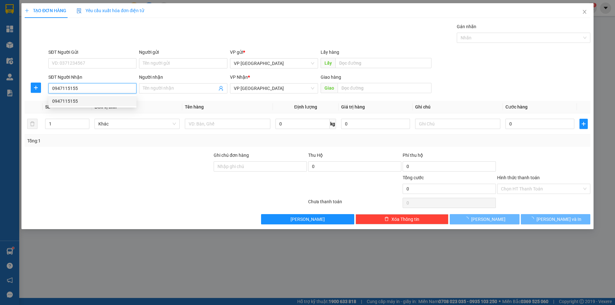
click at [115, 102] on div "0947115155" at bounding box center [92, 101] width 80 height 7
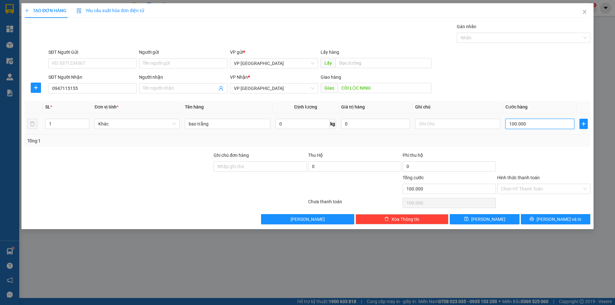
click at [525, 123] on input "100.000" at bounding box center [539, 124] width 69 height 10
click at [573, 141] on div "Tổng: 1" at bounding box center [307, 140] width 560 height 7
click at [490, 218] on span "[PERSON_NAME]" at bounding box center [488, 219] width 34 height 7
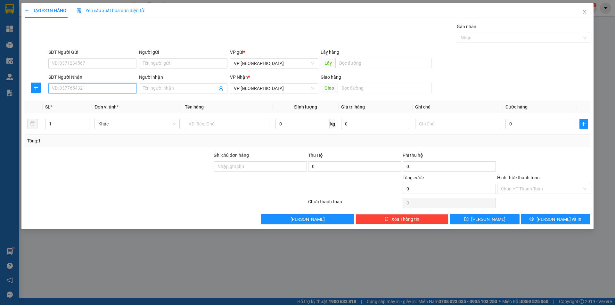
click at [103, 87] on input "SĐT Người Nhận" at bounding box center [92, 88] width 88 height 10
click at [111, 102] on div "0967292939 - [PERSON_NAME]" at bounding box center [92, 101] width 80 height 7
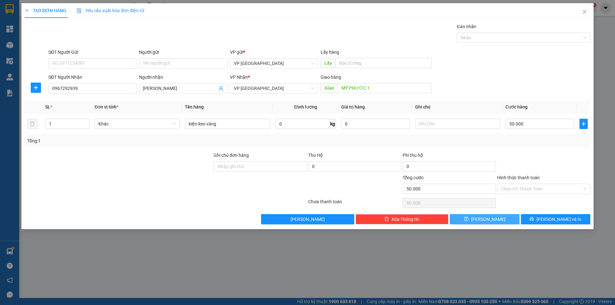
click at [484, 221] on span "[PERSON_NAME]" at bounding box center [488, 219] width 34 height 7
